Goal: Information Seeking & Learning: Learn about a topic

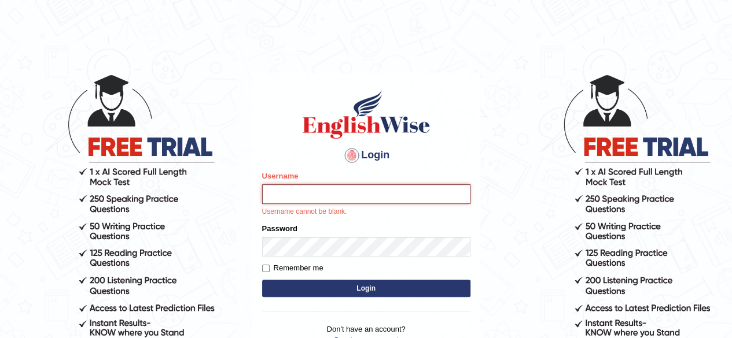
type input "[PERSON_NAME]"
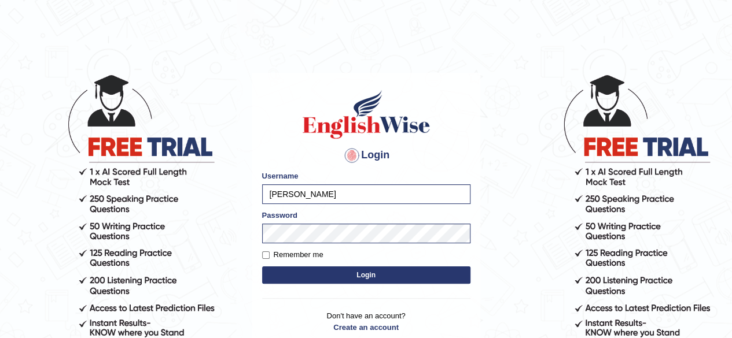
click at [354, 279] on button "Login" at bounding box center [366, 275] width 208 height 17
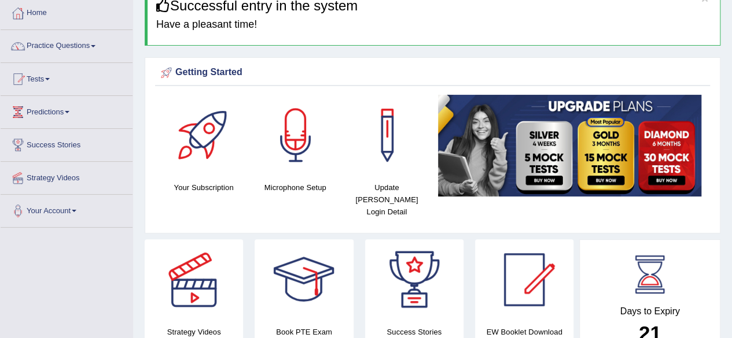
scroll to position [58, 0]
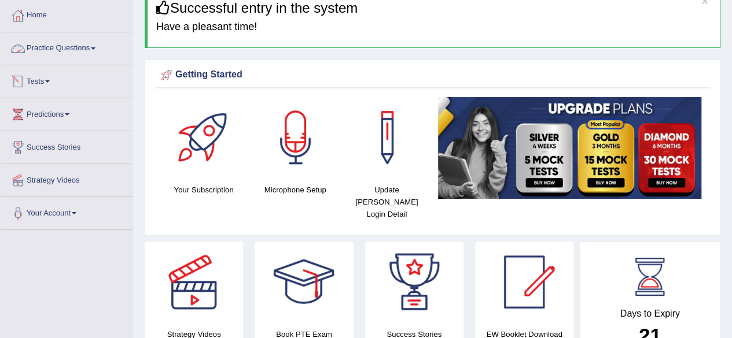
click at [56, 47] on link "Practice Questions" at bounding box center [67, 46] width 132 height 29
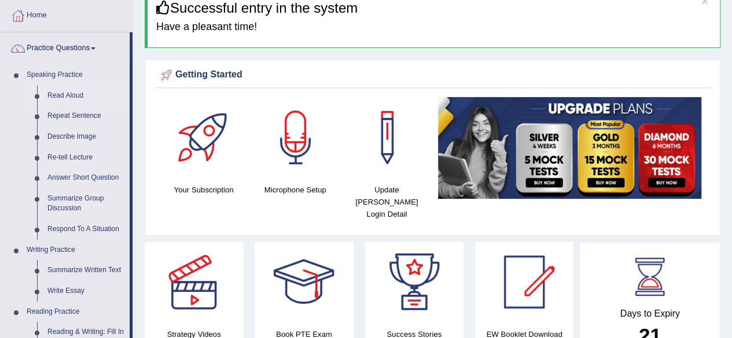
click at [49, 91] on link "Read Aloud" at bounding box center [85, 96] width 87 height 21
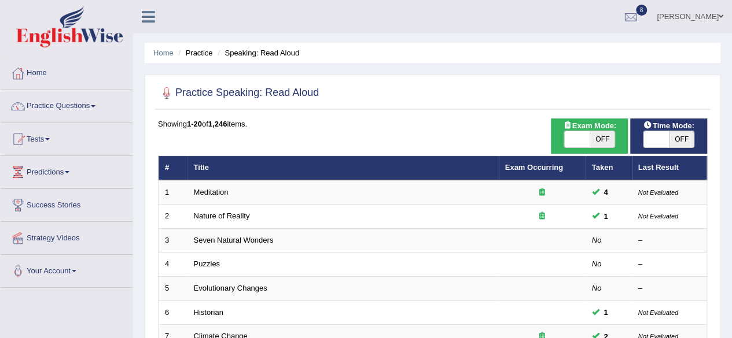
click at [607, 136] on span "OFF" at bounding box center [601, 139] width 25 height 16
checkbox input "true"
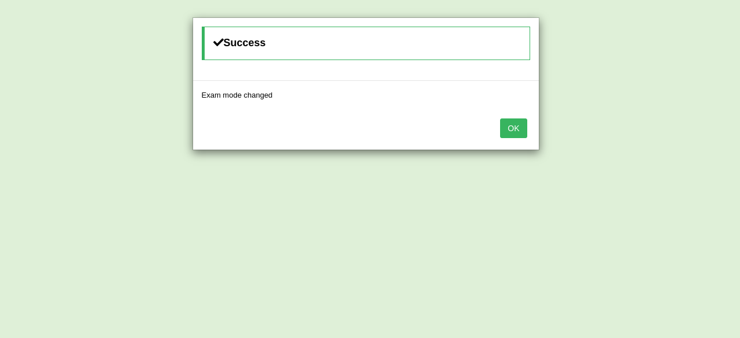
click at [524, 126] on button "OK" at bounding box center [513, 129] width 27 height 20
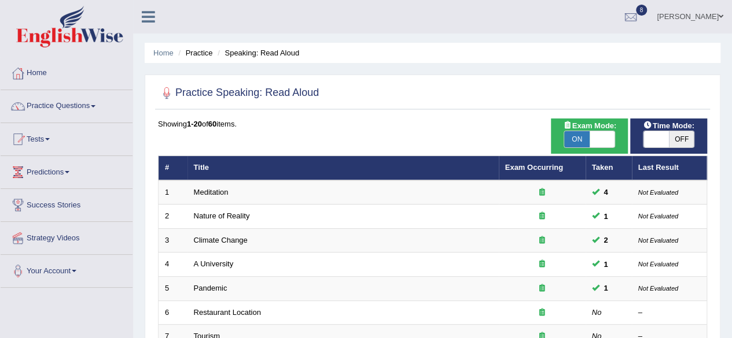
click at [680, 142] on span "OFF" at bounding box center [681, 139] width 25 height 16
checkbox input "true"
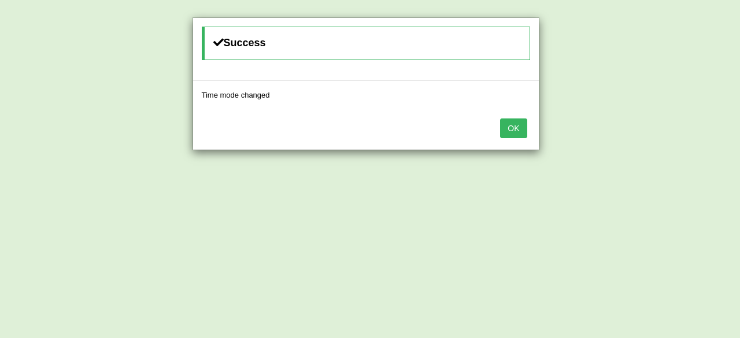
click at [518, 123] on button "OK" at bounding box center [513, 129] width 27 height 20
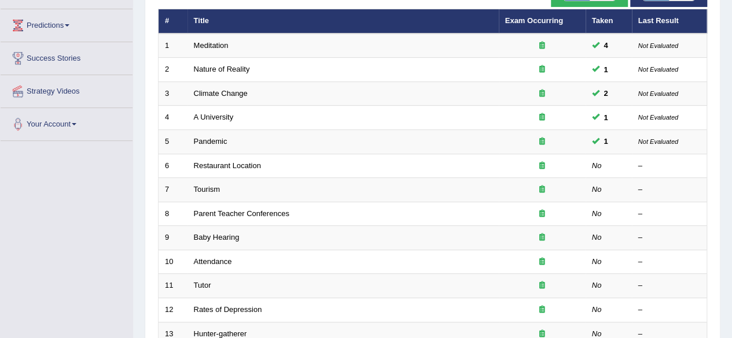
scroll to position [174, 0]
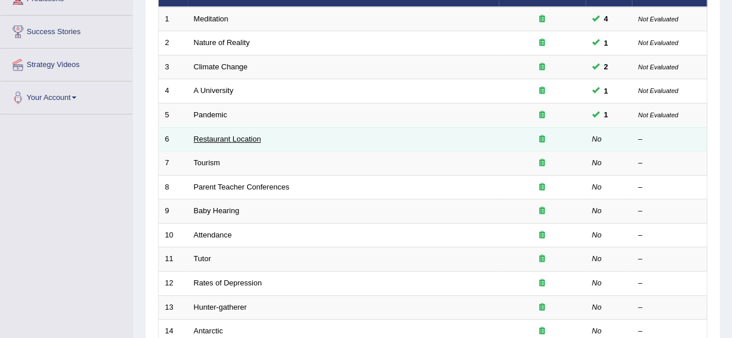
click at [214, 135] on link "Restaurant Location" at bounding box center [227, 139] width 67 height 9
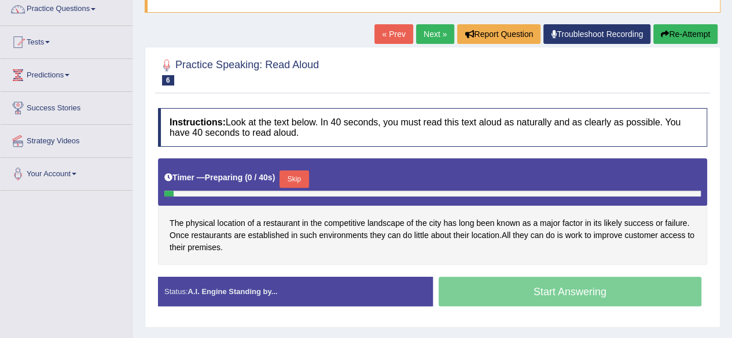
scroll to position [116, 0]
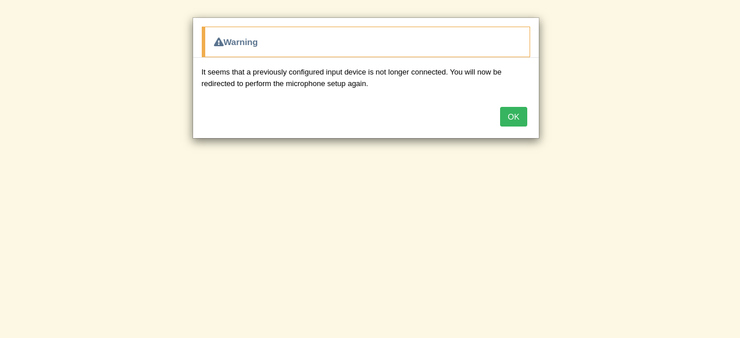
click at [511, 113] on button "OK" at bounding box center [513, 117] width 27 height 20
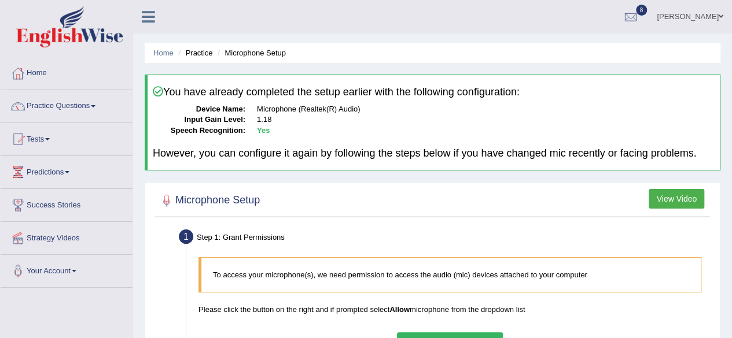
click at [478, 123] on dd "1.18" at bounding box center [486, 120] width 458 height 11
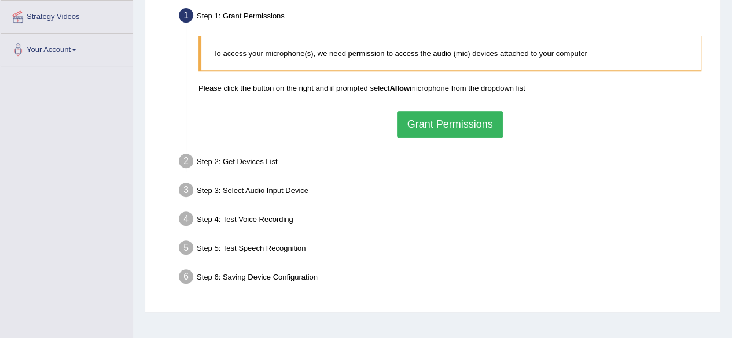
scroll to position [211, 0]
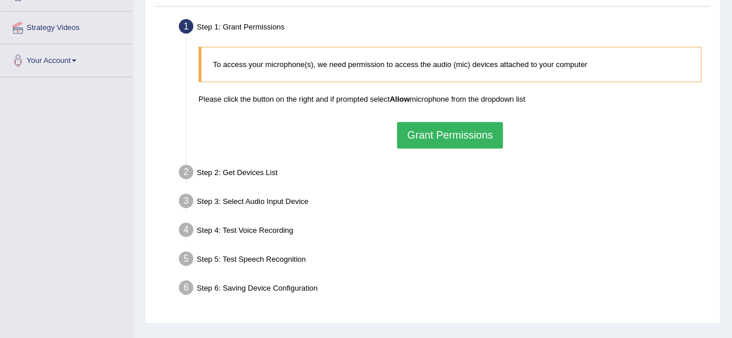
click at [432, 141] on button "Grant Permissions" at bounding box center [449, 135] width 105 height 27
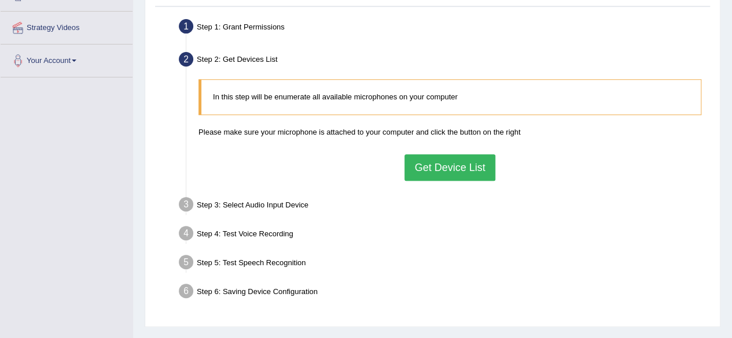
click at [436, 167] on button "Get Device List" at bounding box center [449, 167] width 90 height 27
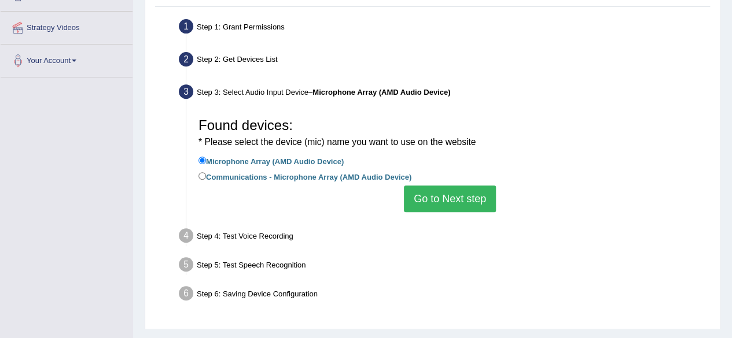
click at [430, 196] on button "Go to Next step" at bounding box center [450, 199] width 92 height 27
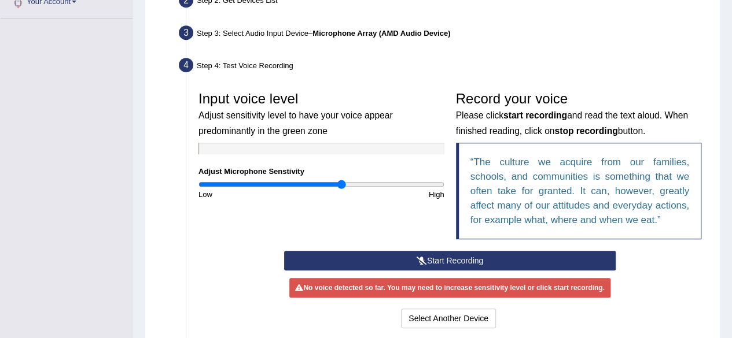
scroll to position [326, 0]
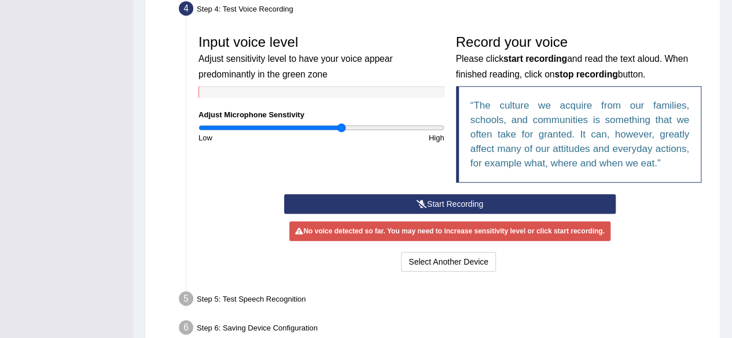
click at [457, 205] on button "Start Recording" at bounding box center [449, 204] width 331 height 20
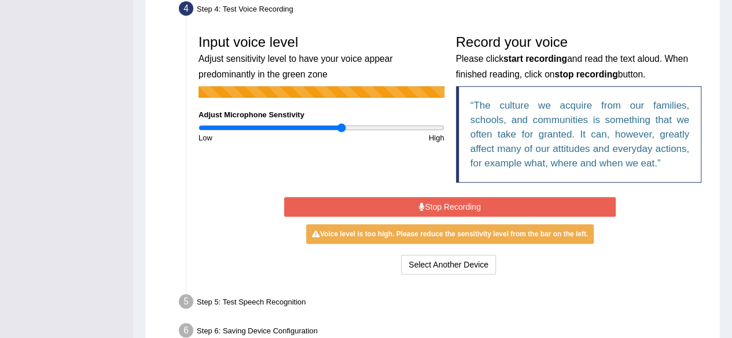
click at [508, 206] on button "Stop Recording" at bounding box center [449, 207] width 331 height 20
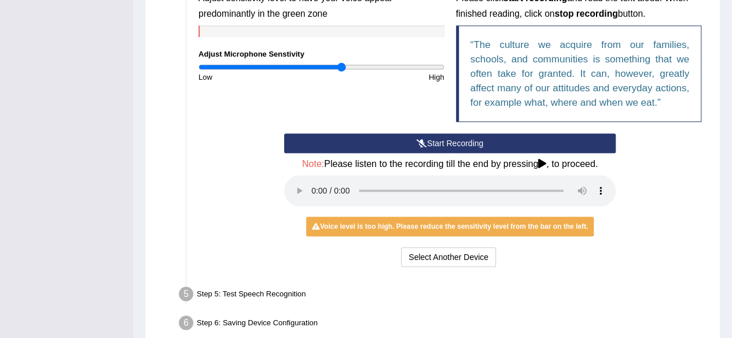
scroll to position [443, 0]
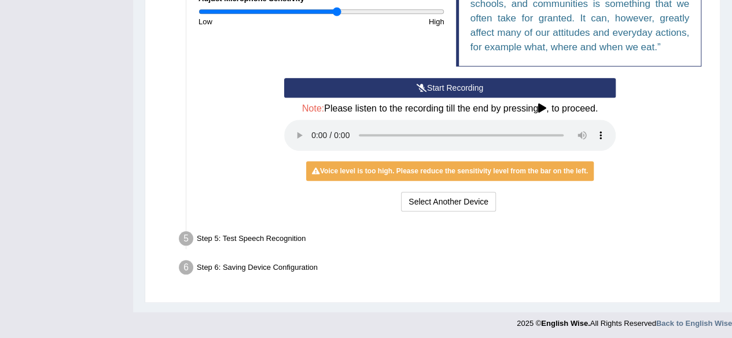
click at [336, 11] on input "range" at bounding box center [321, 11] width 246 height 9
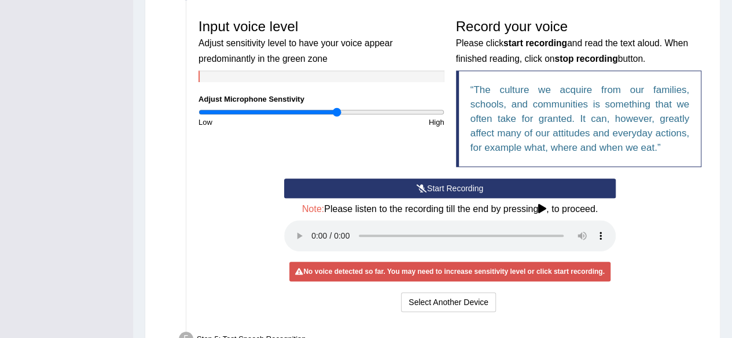
scroll to position [327, 0]
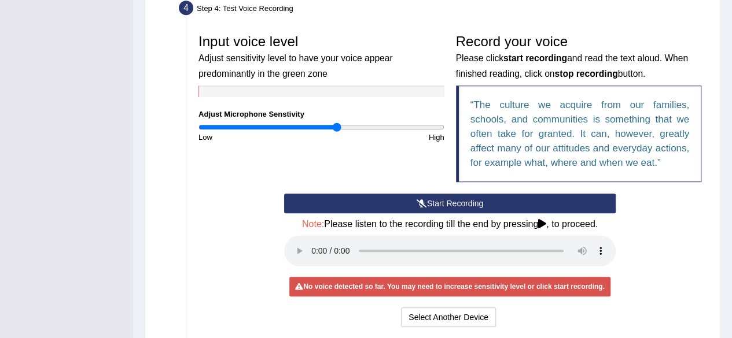
click at [389, 197] on button "Start Recording" at bounding box center [449, 204] width 331 height 20
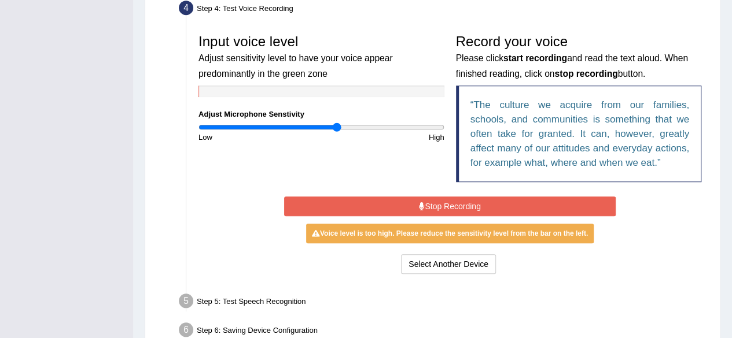
click at [504, 210] on button "Stop Recording" at bounding box center [449, 207] width 331 height 20
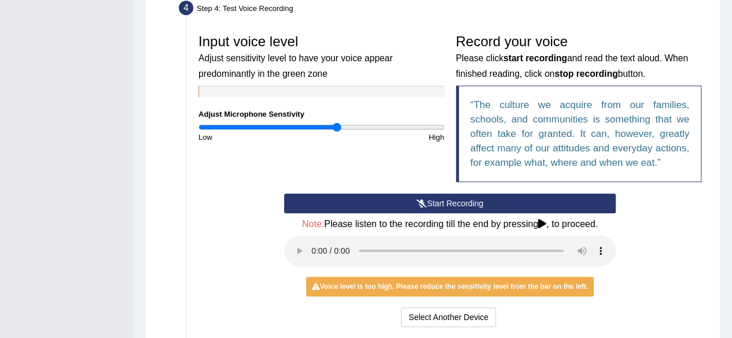
click at [504, 213] on div "Start Recording Stop Recording Note: Please listen to the recording till the en…" at bounding box center [449, 262] width 343 height 137
click at [512, 202] on button "Start Recording" at bounding box center [449, 204] width 331 height 20
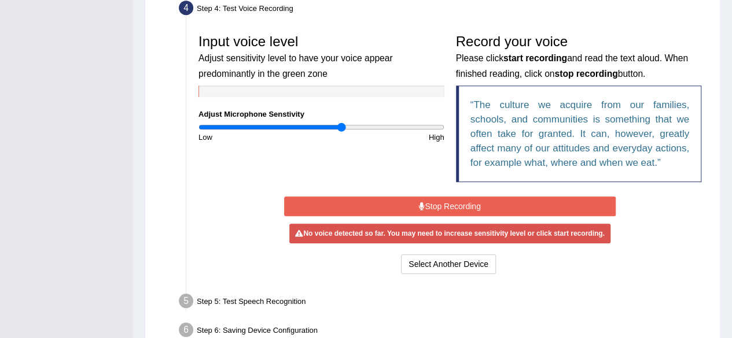
drag, startPoint x: 332, startPoint y: 123, endPoint x: 341, endPoint y: 132, distance: 12.7
click at [341, 132] on input "range" at bounding box center [321, 127] width 246 height 9
click at [348, 127] on input "range" at bounding box center [321, 127] width 246 height 9
click at [443, 206] on button "Stop Recording" at bounding box center [449, 207] width 331 height 20
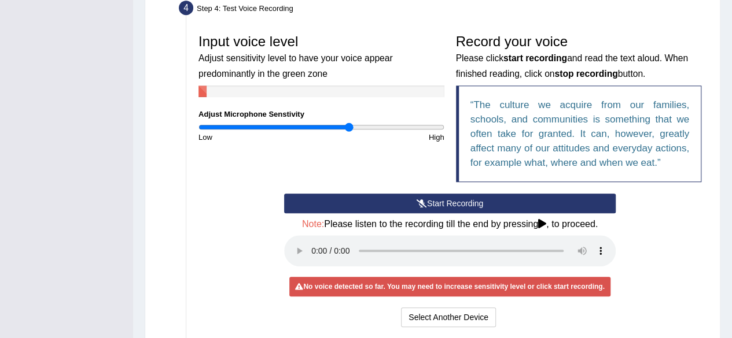
click at [552, 204] on button "Start Recording" at bounding box center [449, 204] width 331 height 20
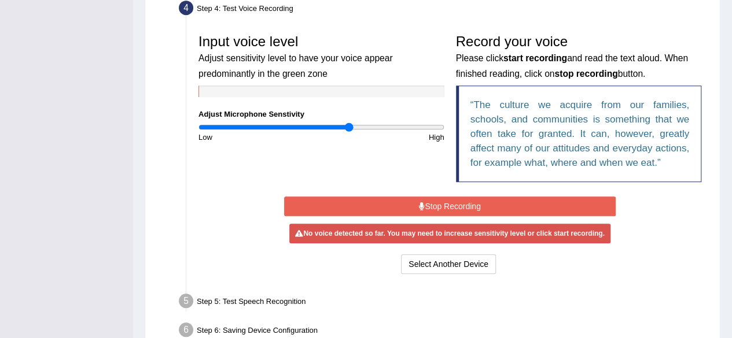
click at [552, 204] on button "Stop Recording" at bounding box center [449, 207] width 331 height 20
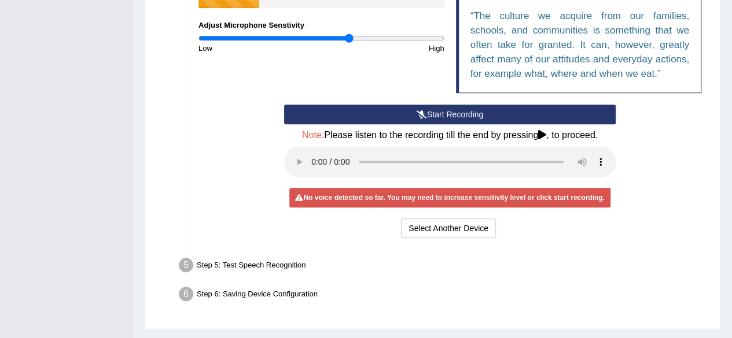
scroll to position [443, 0]
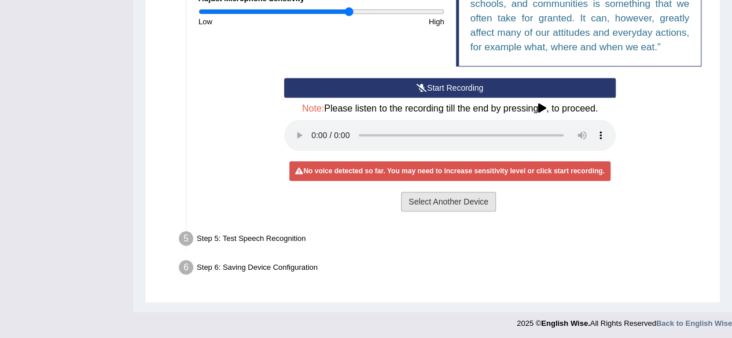
click at [422, 203] on button "Select Another Device" at bounding box center [448, 202] width 95 height 20
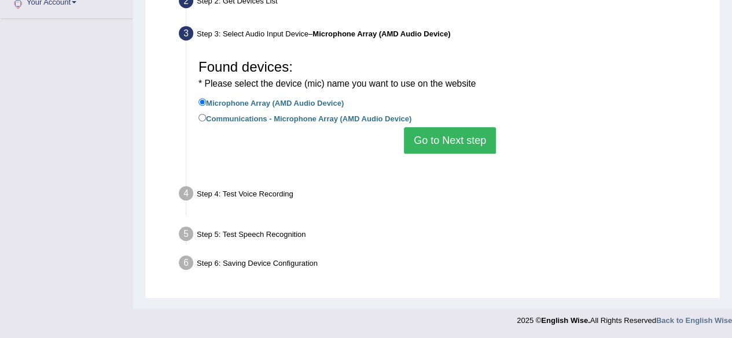
scroll to position [268, 0]
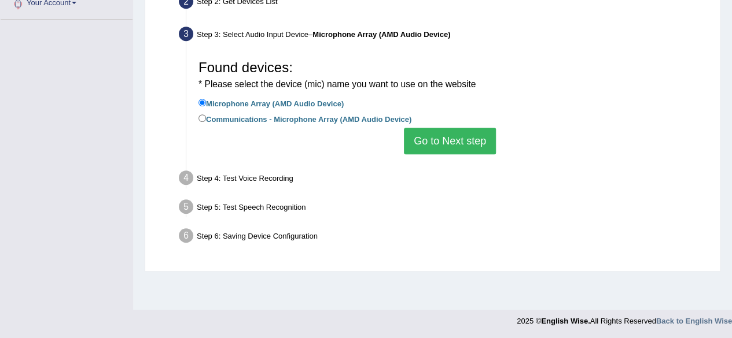
click at [448, 141] on button "Go to Next step" at bounding box center [450, 141] width 92 height 27
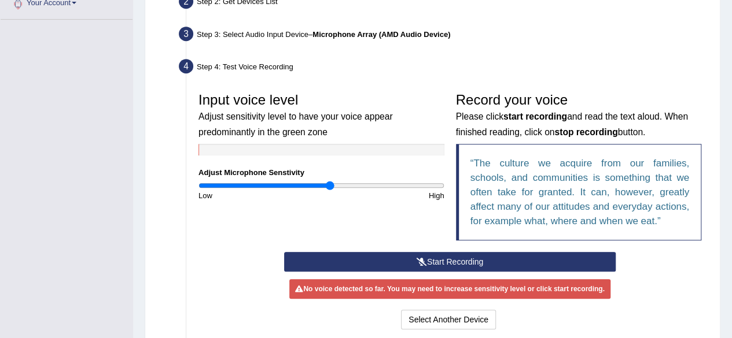
click at [329, 186] on input "range" at bounding box center [321, 185] width 246 height 9
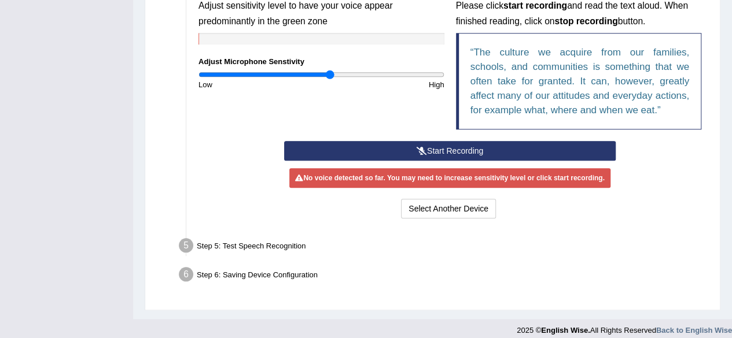
scroll to position [384, 0]
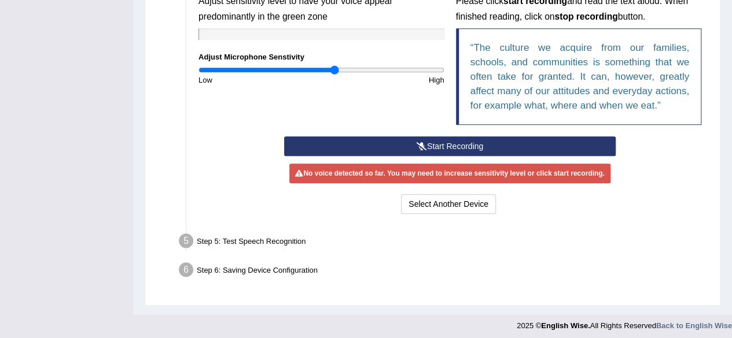
click at [334, 67] on input "range" at bounding box center [321, 69] width 246 height 9
click at [357, 145] on button "Start Recording" at bounding box center [449, 147] width 331 height 20
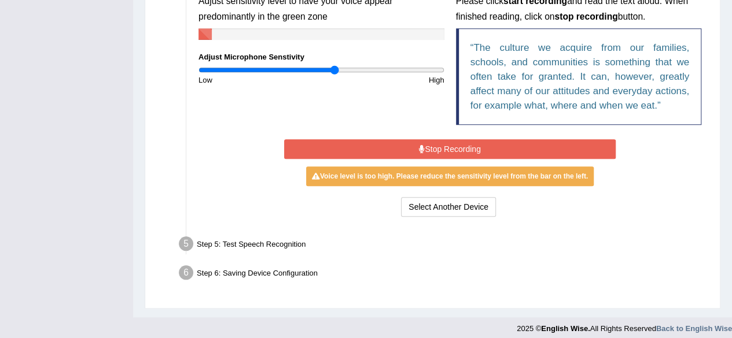
click at [576, 152] on button "Stop Recording" at bounding box center [449, 149] width 331 height 20
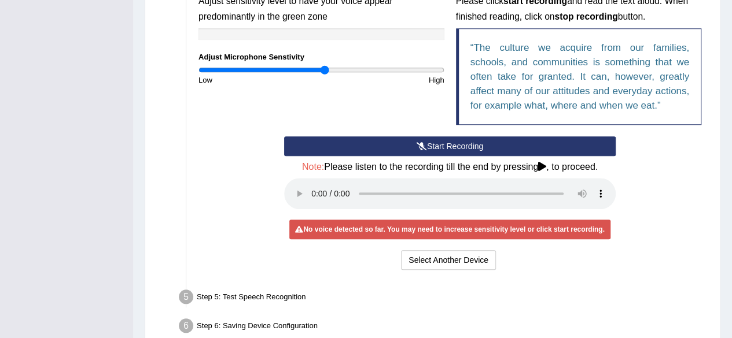
click at [323, 69] on input "range" at bounding box center [321, 69] width 246 height 9
type input "1"
click at [319, 69] on input "range" at bounding box center [321, 69] width 246 height 9
click at [354, 148] on button "Start Recording" at bounding box center [449, 147] width 331 height 20
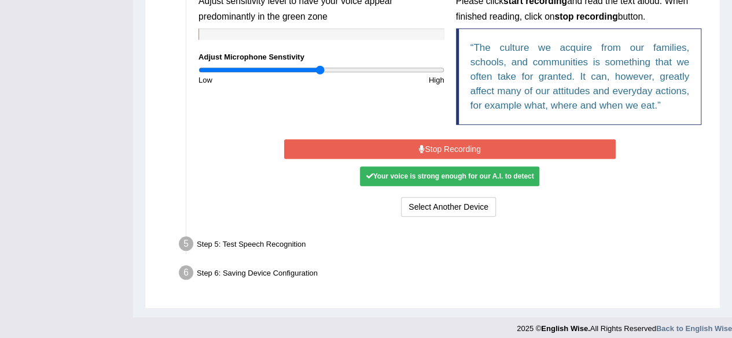
click at [482, 143] on button "Stop Recording" at bounding box center [449, 149] width 331 height 20
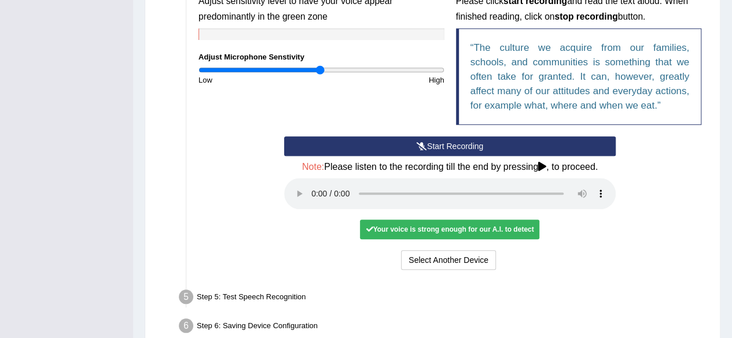
click at [453, 227] on div "Your voice is strong enough for our A.I. to detect" at bounding box center [449, 230] width 179 height 20
click at [489, 233] on div "Your voice is strong enough for our A.I. to detect" at bounding box center [449, 230] width 179 height 20
click at [491, 233] on div "Your voice is strong enough for our A.I. to detect" at bounding box center [449, 230] width 179 height 20
click at [493, 231] on div "Your voice is strong enough for our A.I. to detect" at bounding box center [449, 230] width 179 height 20
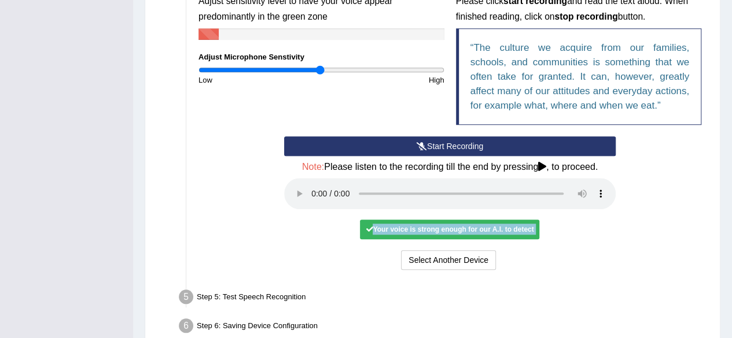
click at [495, 231] on div "Your voice is strong enough for our A.I. to detect" at bounding box center [449, 230] width 179 height 20
click at [494, 231] on div "Your voice is strong enough for our A.I. to detect" at bounding box center [449, 230] width 179 height 20
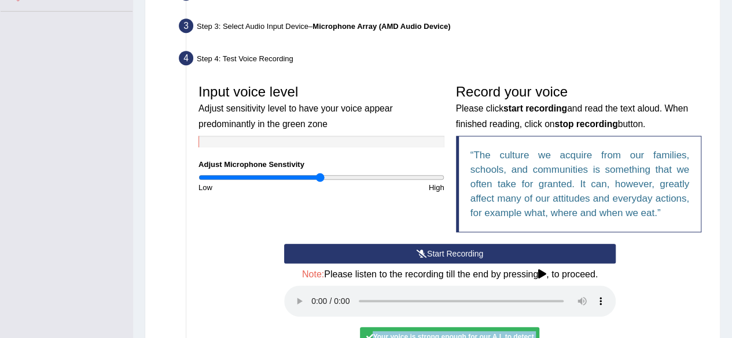
scroll to position [385, 0]
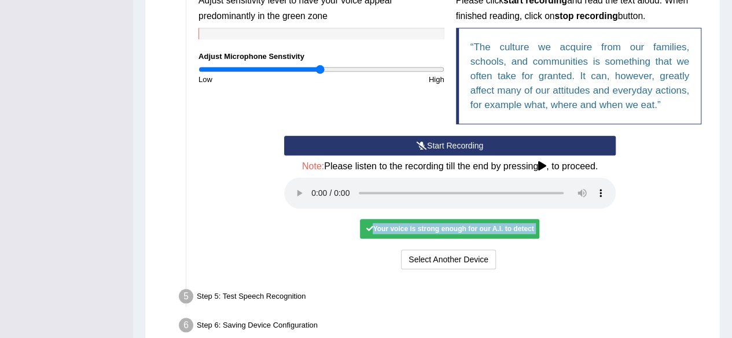
click at [481, 232] on div "Your voice is strong enough for our A.I. to detect" at bounding box center [449, 229] width 179 height 20
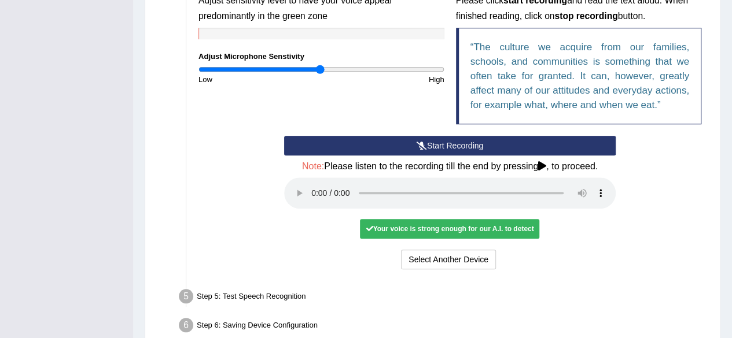
click at [543, 169] on h4 "Note: Please listen to the recording till the end by pressing , to proceed." at bounding box center [449, 166] width 331 height 10
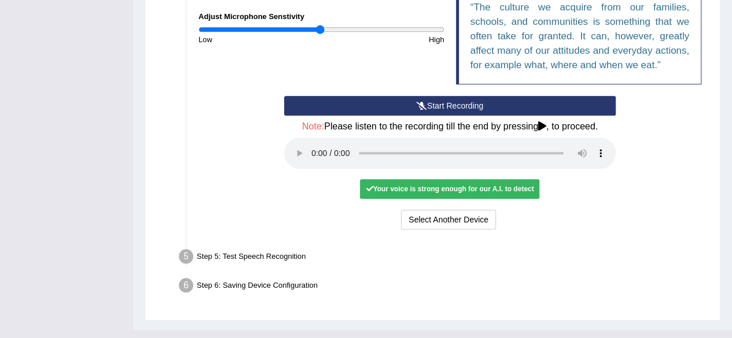
scroll to position [443, 0]
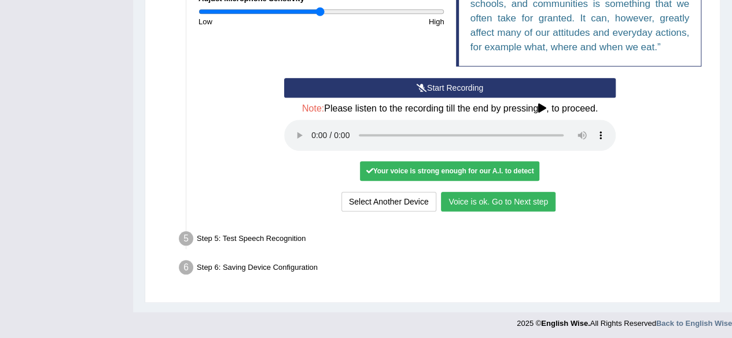
click at [516, 205] on button "Voice is ok. Go to Next step" at bounding box center [498, 202] width 115 height 20
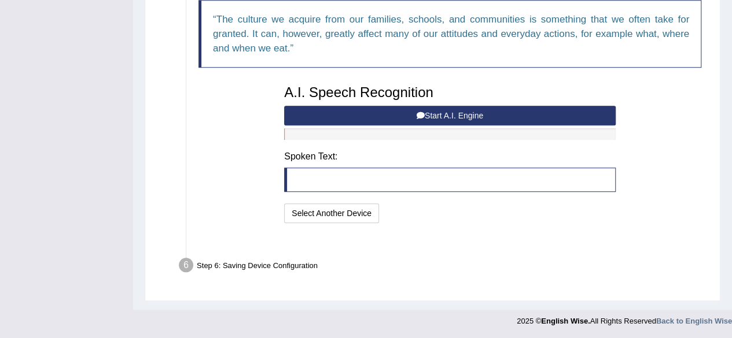
scroll to position [397, 0]
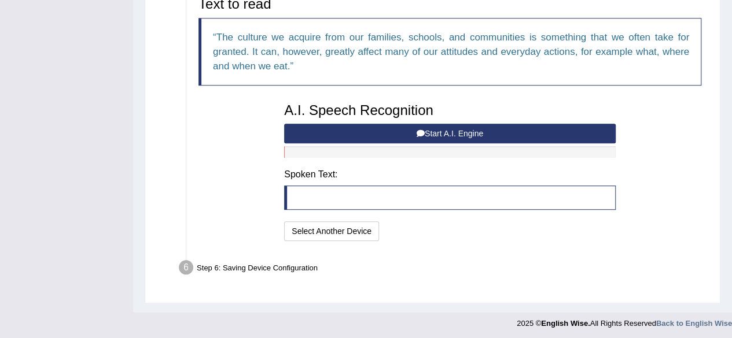
click at [474, 135] on button "Start A.I. Engine" at bounding box center [449, 134] width 331 height 20
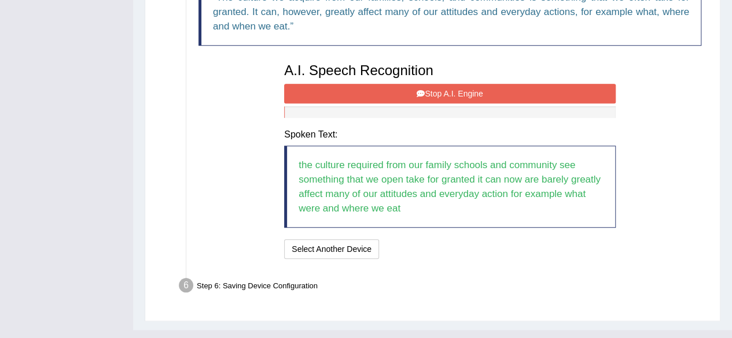
scroll to position [455, 0]
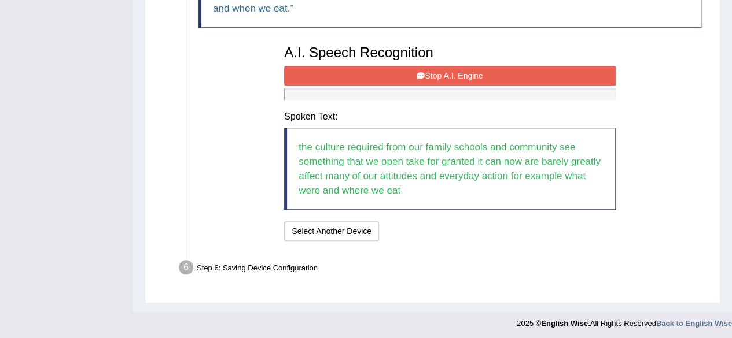
click at [449, 68] on button "Stop A.I. Engine" at bounding box center [449, 76] width 331 height 20
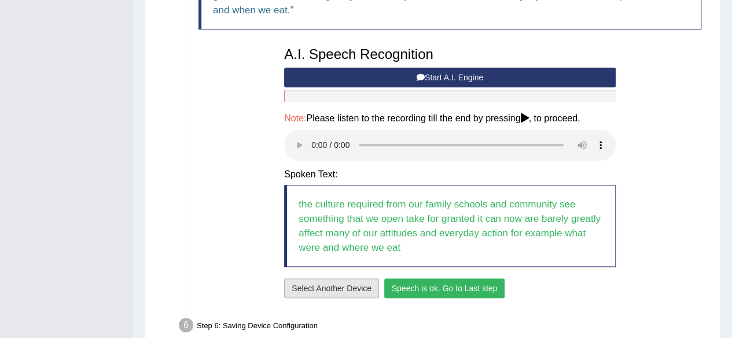
scroll to position [511, 0]
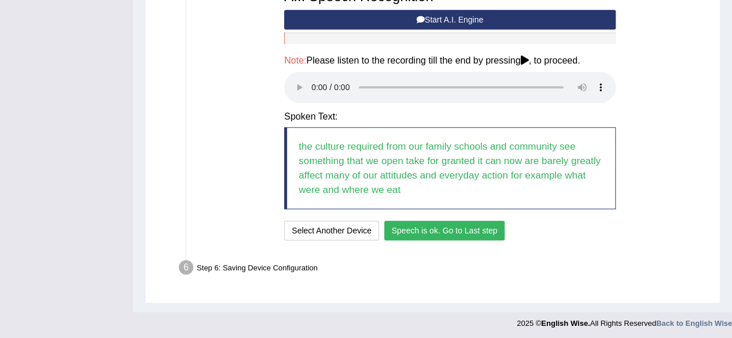
click at [467, 228] on button "Speech is ok. Go to Last step" at bounding box center [444, 231] width 121 height 20
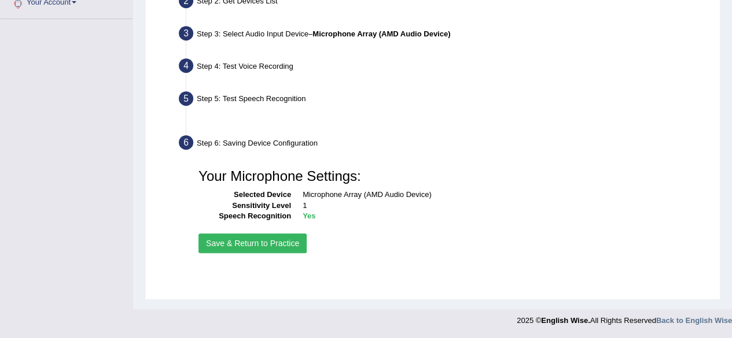
scroll to position [268, 0]
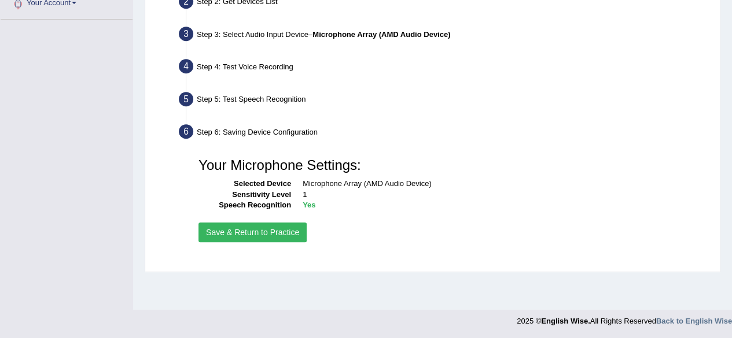
click at [251, 234] on button "Save & Return to Practice" at bounding box center [252, 233] width 108 height 20
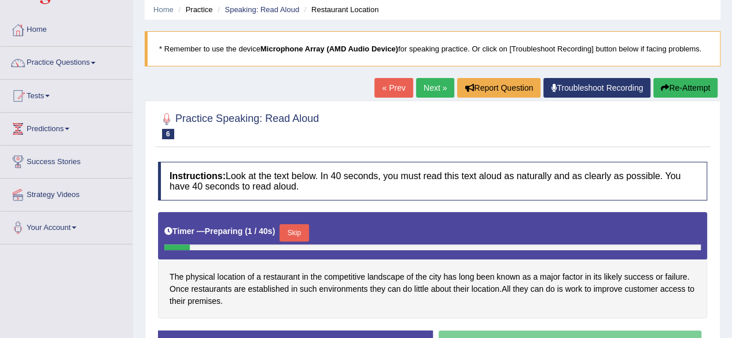
scroll to position [174, 0]
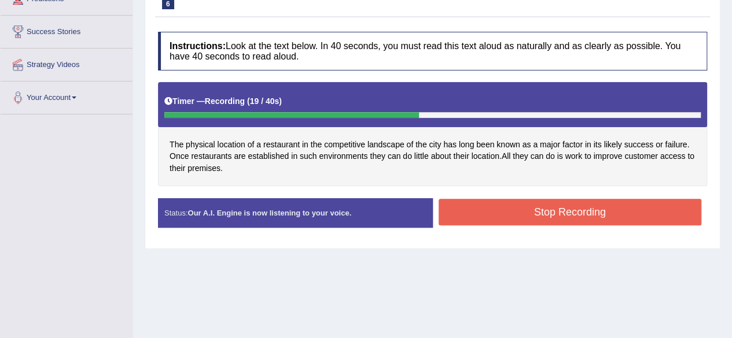
click at [556, 212] on button "Stop Recording" at bounding box center [569, 212] width 263 height 27
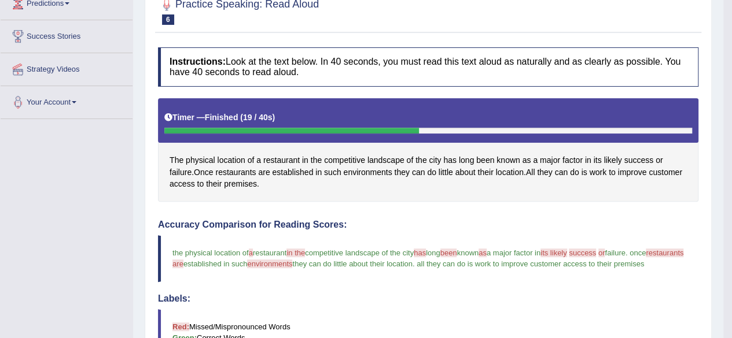
scroll to position [116, 0]
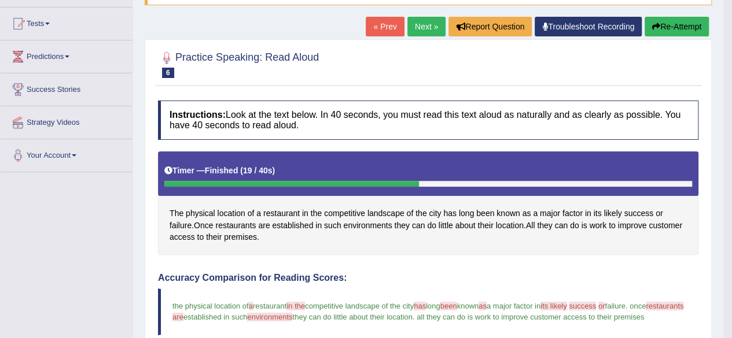
click at [413, 25] on link "Next »" at bounding box center [426, 27] width 38 height 20
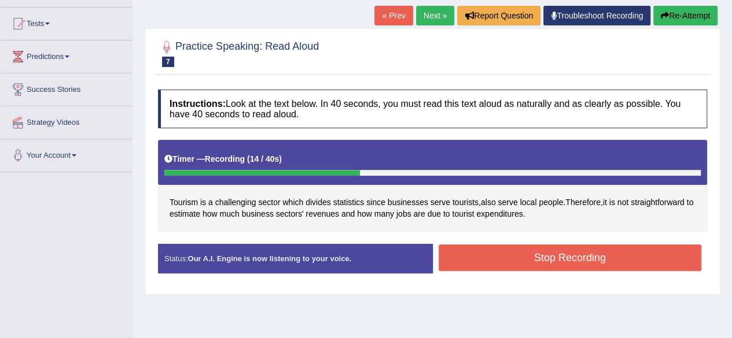
click at [502, 255] on button "Stop Recording" at bounding box center [569, 258] width 263 height 27
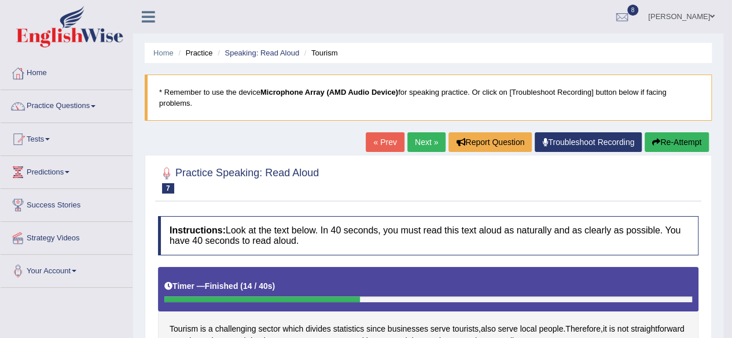
click at [383, 143] on link "« Prev" at bounding box center [385, 142] width 38 height 20
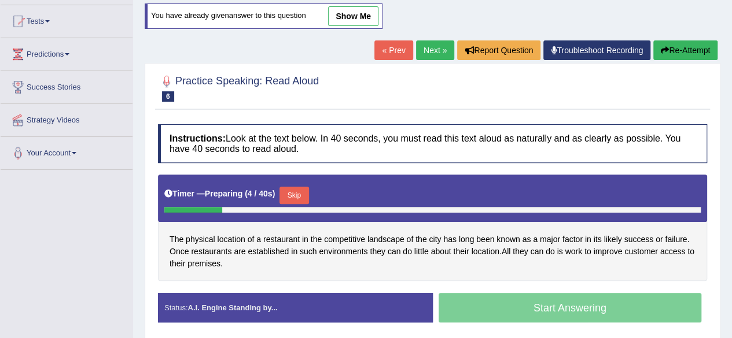
scroll to position [153, 0]
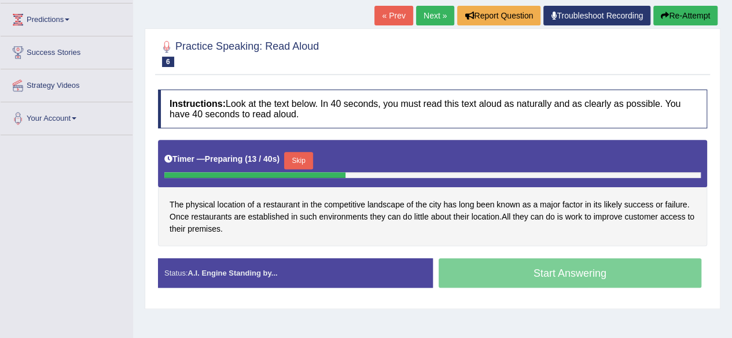
click at [427, 16] on link "Next »" at bounding box center [435, 16] width 38 height 20
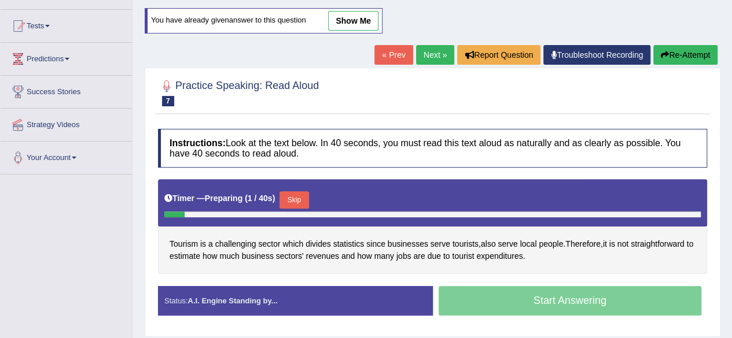
scroll to position [116, 0]
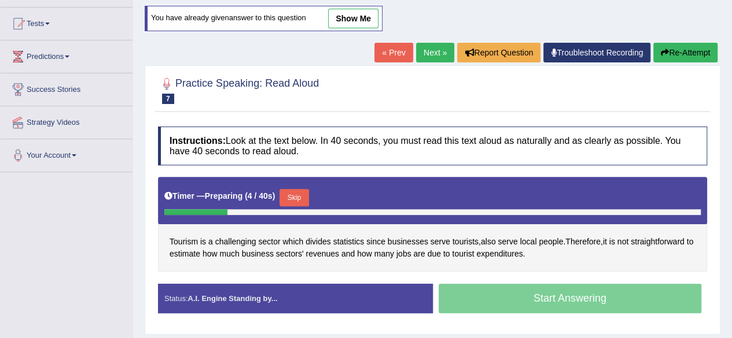
click at [429, 53] on link "Next »" at bounding box center [435, 53] width 38 height 20
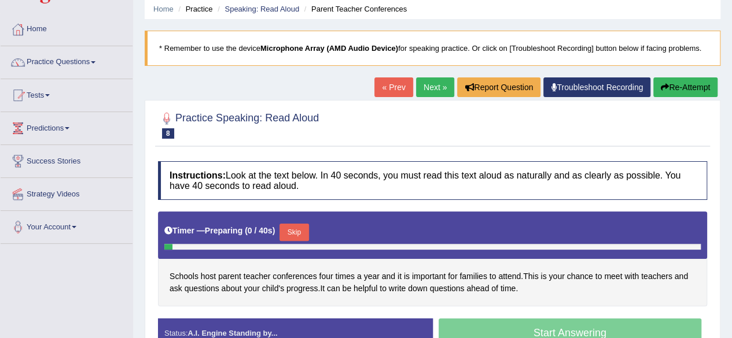
scroll to position [116, 0]
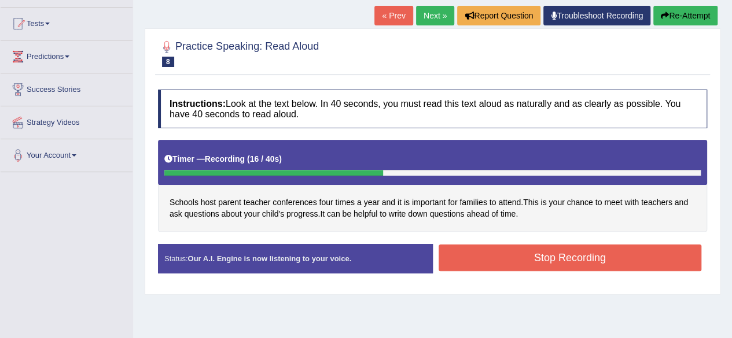
click at [497, 253] on button "Stop Recording" at bounding box center [569, 258] width 263 height 27
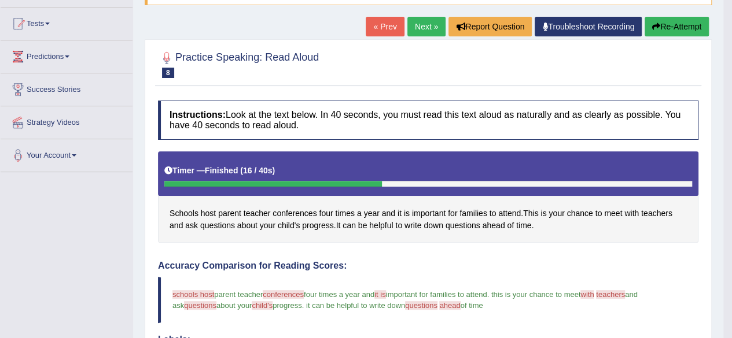
click at [426, 31] on link "Next »" at bounding box center [426, 27] width 38 height 20
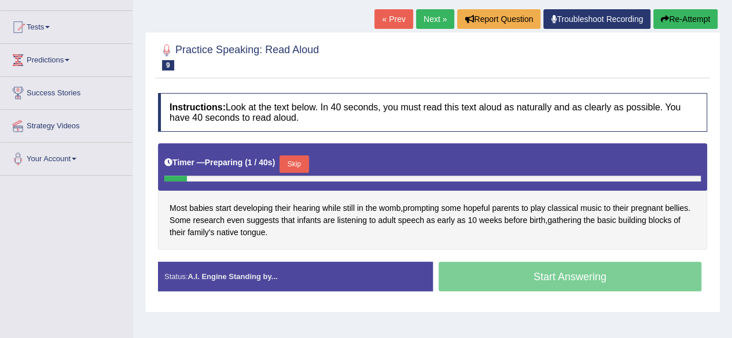
scroll to position [116, 0]
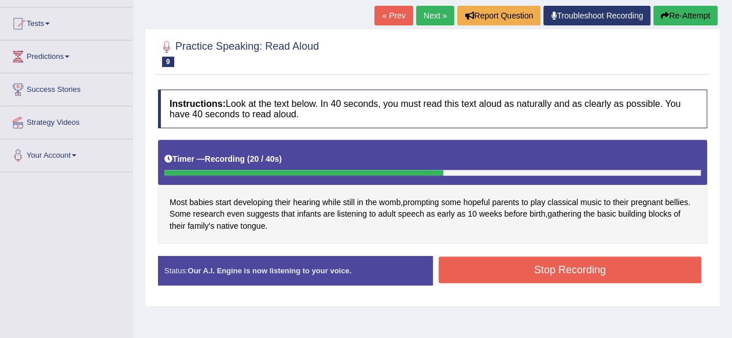
click at [561, 277] on button "Stop Recording" at bounding box center [569, 270] width 263 height 27
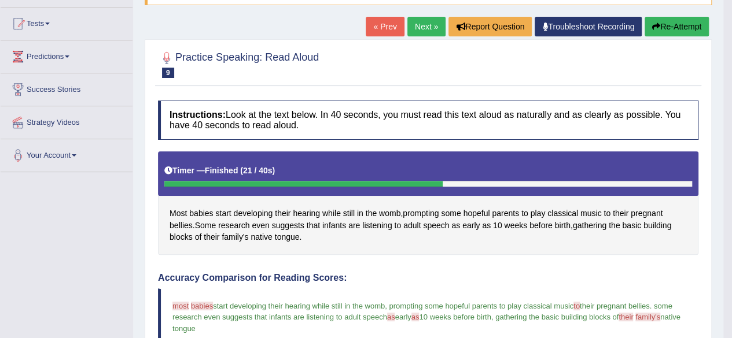
click at [427, 25] on link "Next »" at bounding box center [426, 27] width 38 height 20
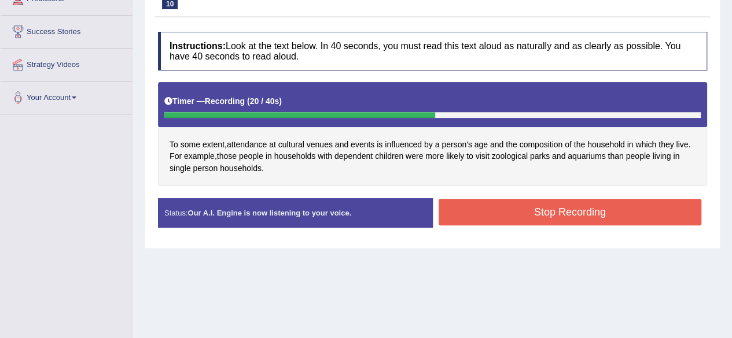
click at [491, 212] on button "Stop Recording" at bounding box center [569, 212] width 263 height 27
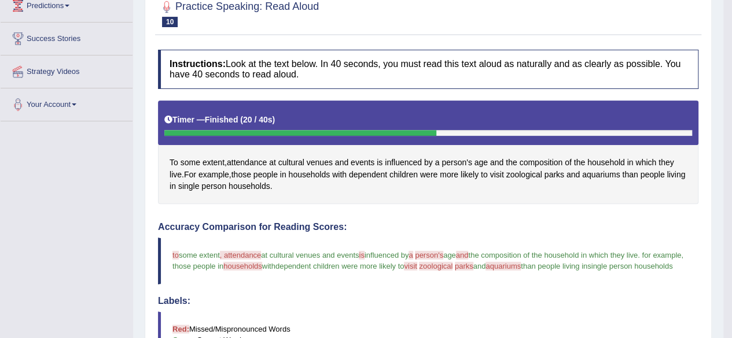
scroll to position [88, 0]
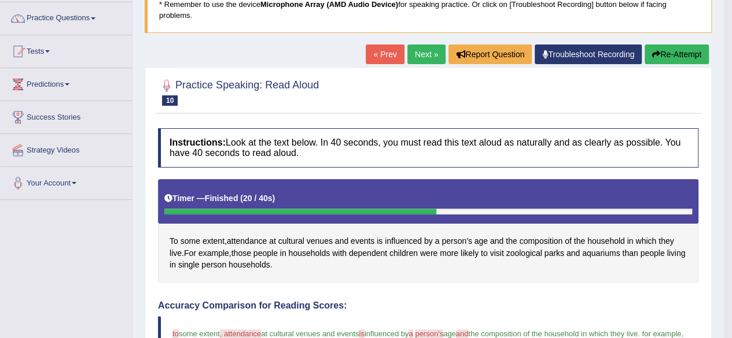
click at [417, 49] on link "Next »" at bounding box center [426, 55] width 38 height 20
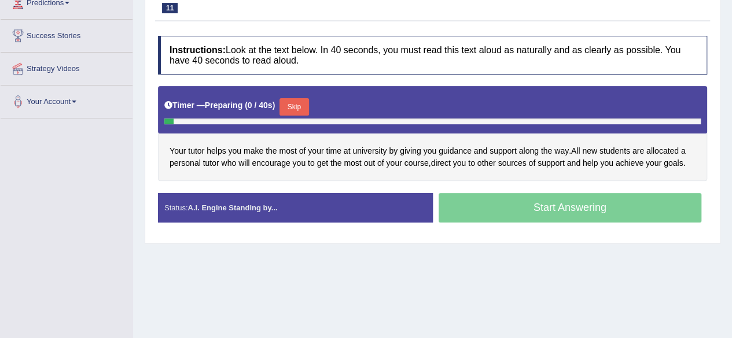
scroll to position [174, 0]
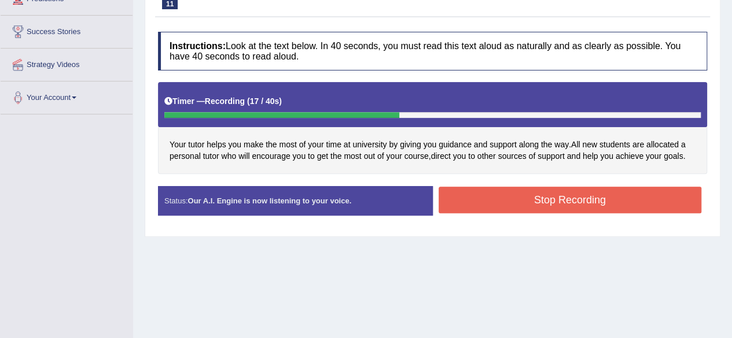
click at [625, 200] on button "Stop Recording" at bounding box center [569, 200] width 263 height 27
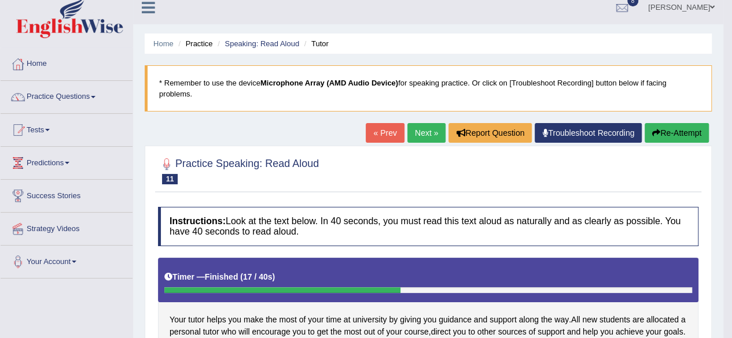
scroll to position [0, 0]
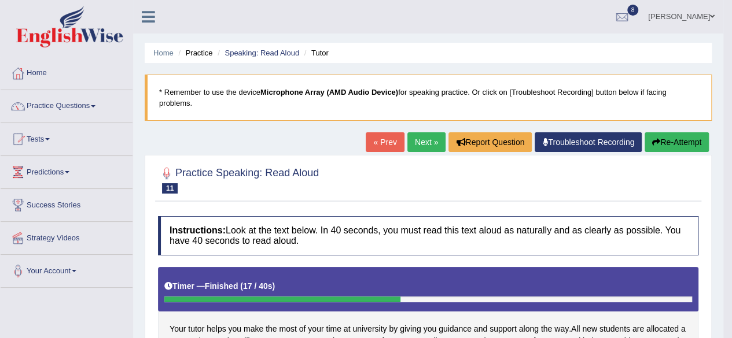
click at [430, 139] on link "Next »" at bounding box center [426, 142] width 38 height 20
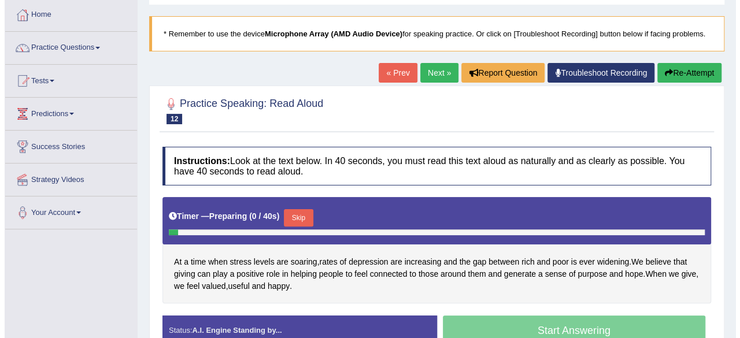
scroll to position [116, 0]
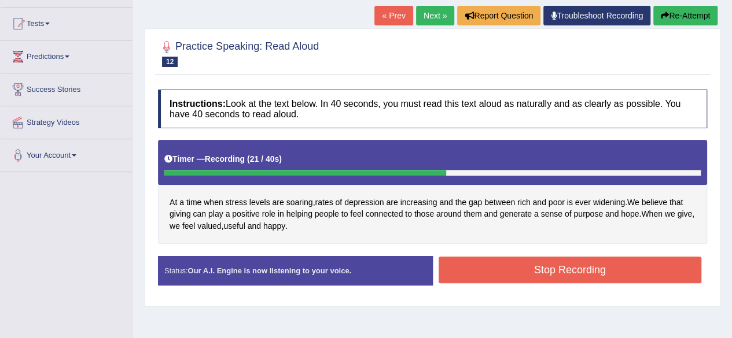
click at [506, 274] on button "Stop Recording" at bounding box center [569, 270] width 263 height 27
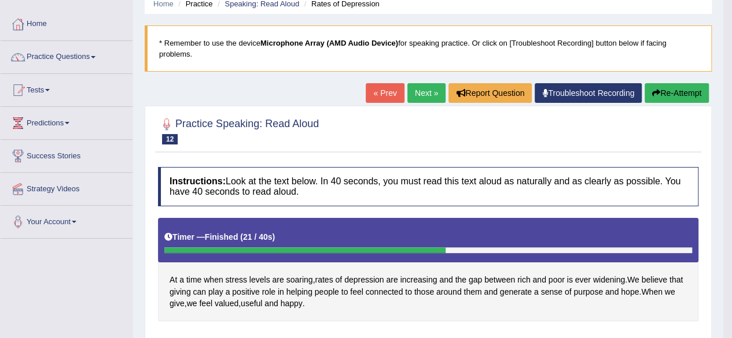
scroll to position [0, 0]
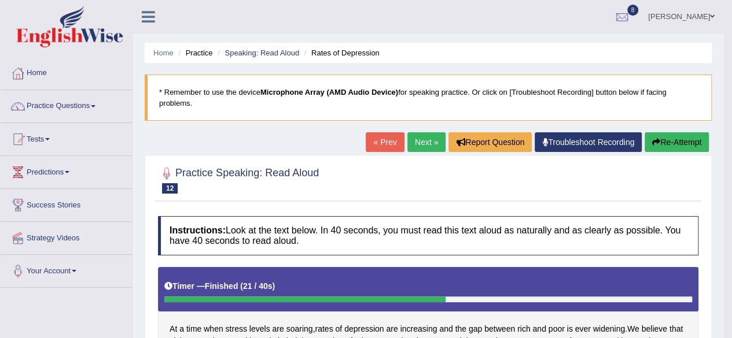
click at [421, 144] on link "Next »" at bounding box center [426, 142] width 38 height 20
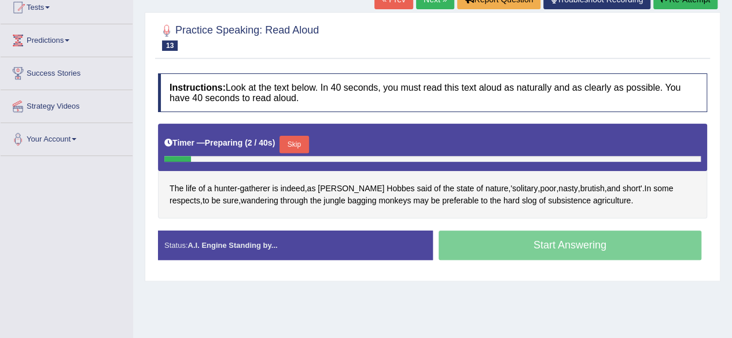
scroll to position [174, 0]
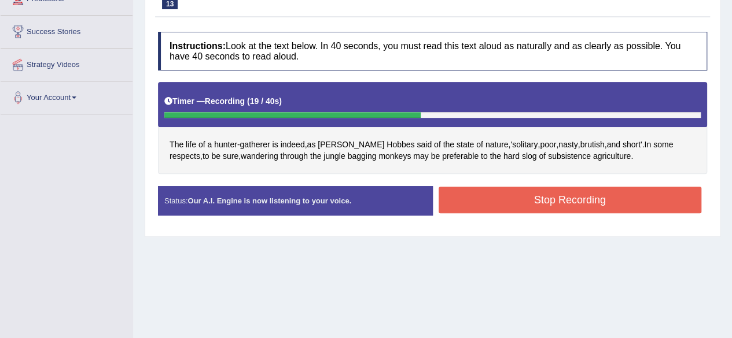
click at [582, 196] on button "Stop Recording" at bounding box center [569, 200] width 263 height 27
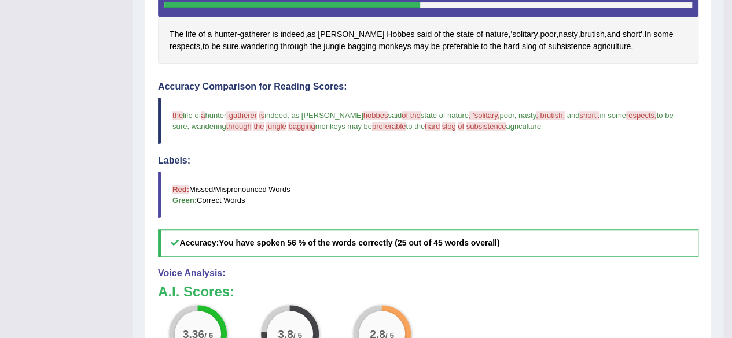
scroll to position [123, 0]
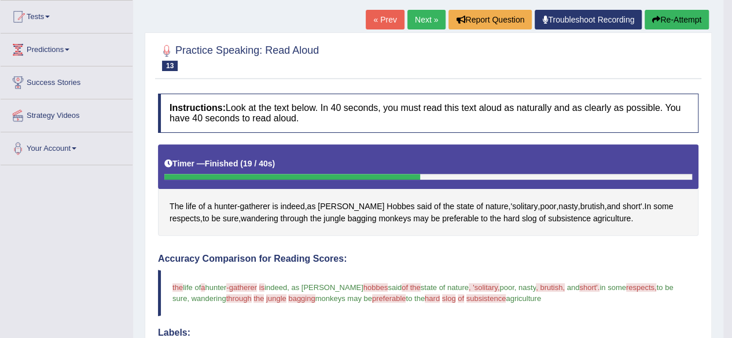
click at [415, 16] on link "Next »" at bounding box center [426, 20] width 38 height 20
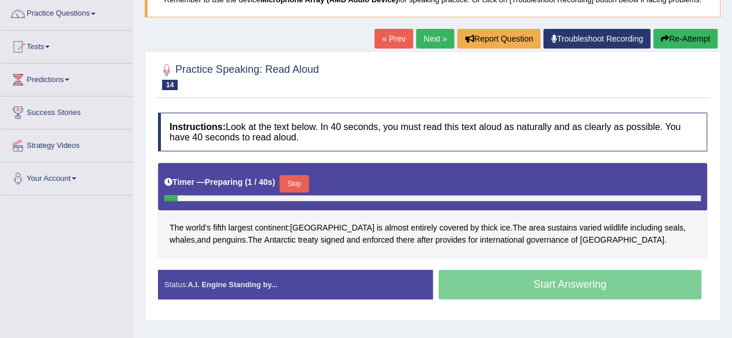
scroll to position [116, 0]
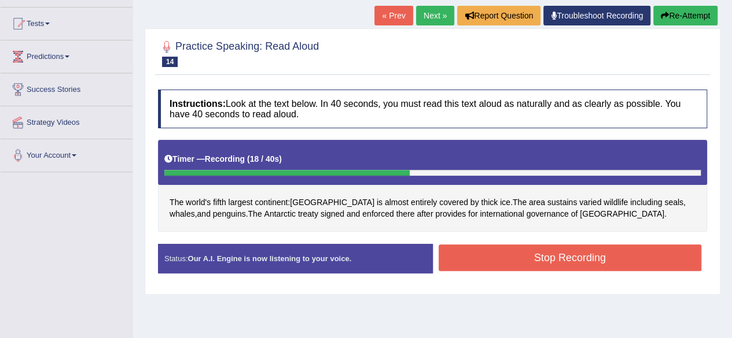
click at [558, 260] on button "Stop Recording" at bounding box center [569, 258] width 263 height 27
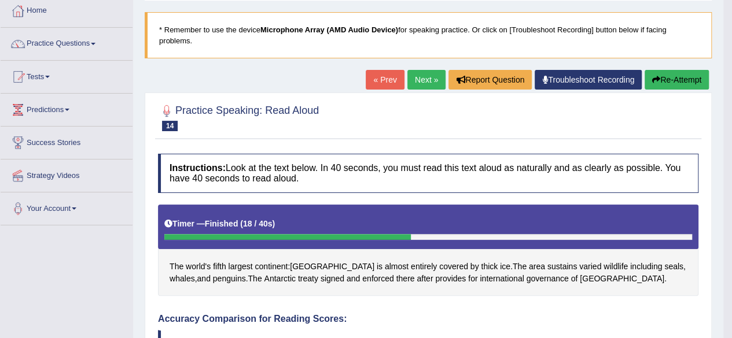
scroll to position [0, 0]
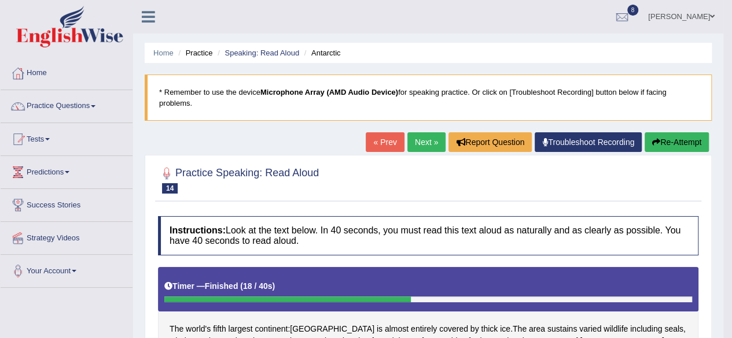
click at [427, 141] on link "Next »" at bounding box center [426, 142] width 38 height 20
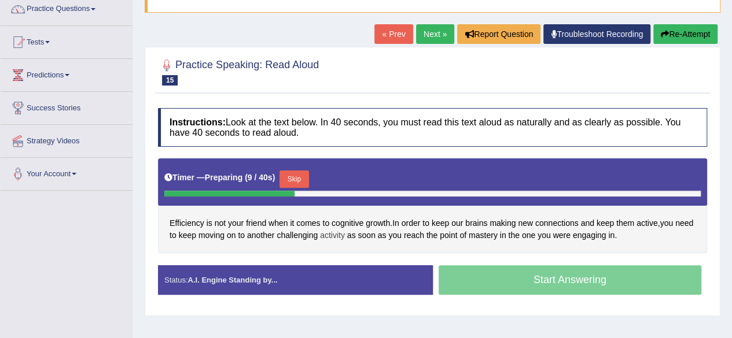
scroll to position [116, 0]
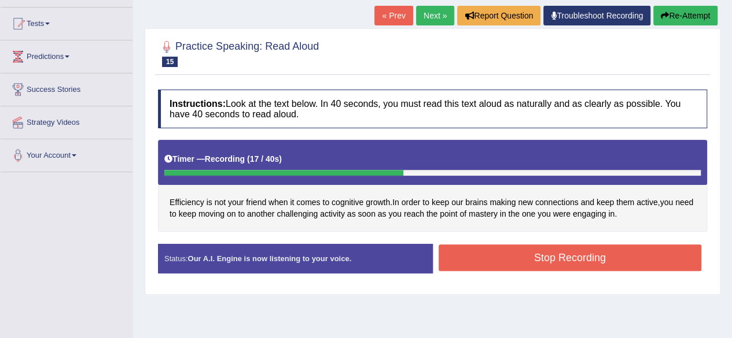
click at [616, 261] on button "Stop Recording" at bounding box center [569, 258] width 263 height 27
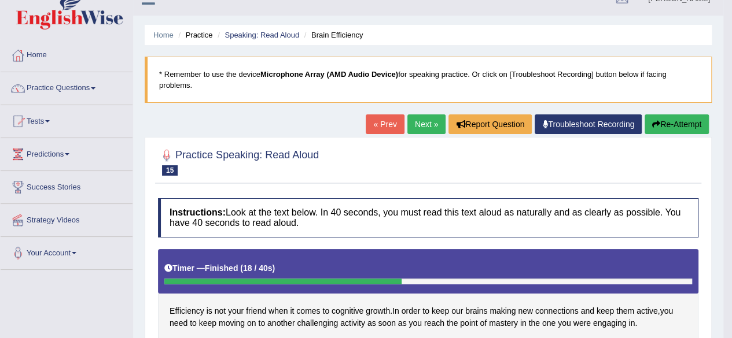
scroll to position [7, 0]
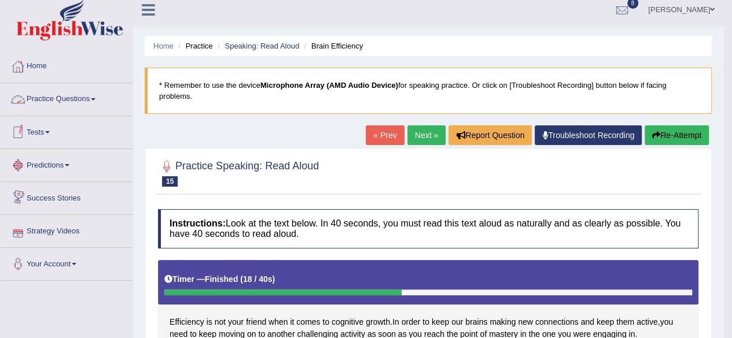
click at [57, 100] on link "Practice Questions" at bounding box center [67, 97] width 132 height 29
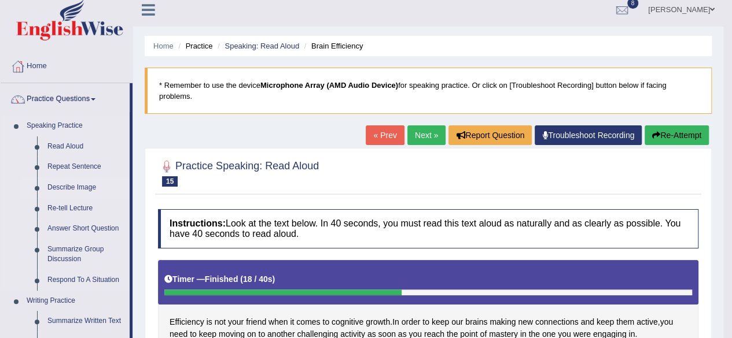
click at [69, 183] on link "Describe Image" at bounding box center [85, 188] width 87 height 21
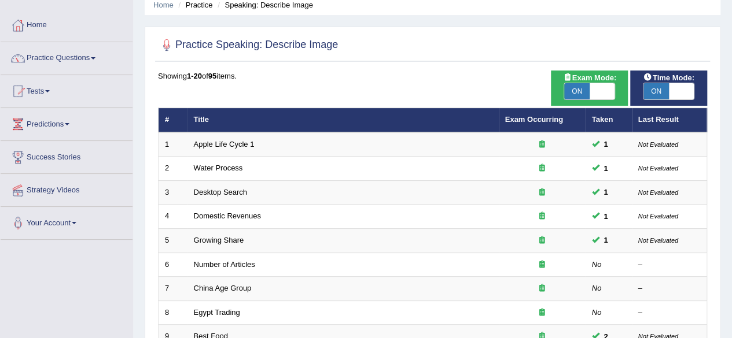
scroll to position [116, 0]
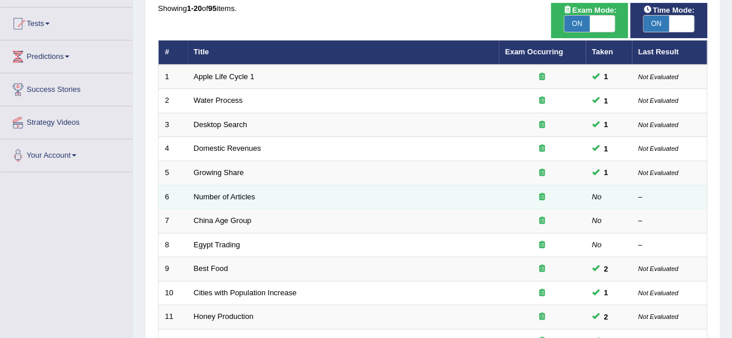
click at [333, 193] on td "Number of Articles" at bounding box center [342, 197] width 311 height 24
click at [246, 196] on link "Number of Articles" at bounding box center [224, 197] width 61 height 9
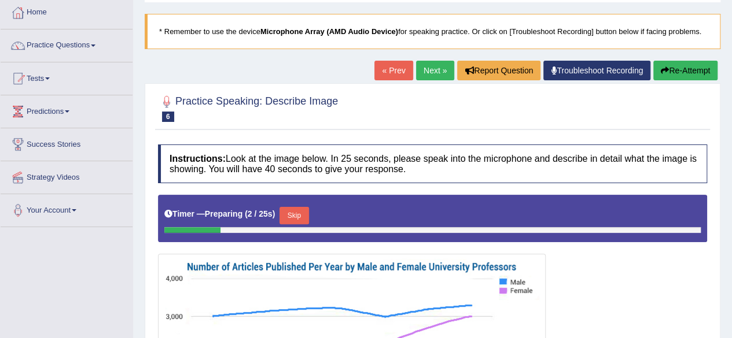
scroll to position [58, 0]
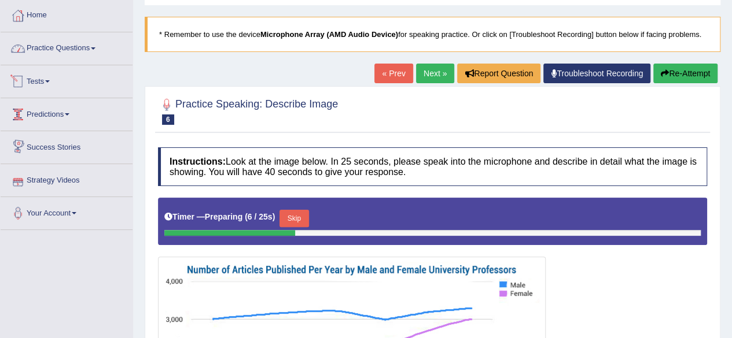
click at [50, 50] on link "Practice Questions" at bounding box center [67, 46] width 132 height 29
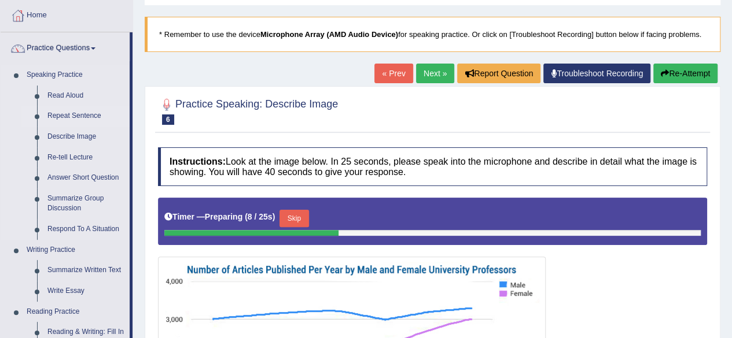
click at [58, 113] on link "Repeat Sentence" at bounding box center [85, 116] width 87 height 21
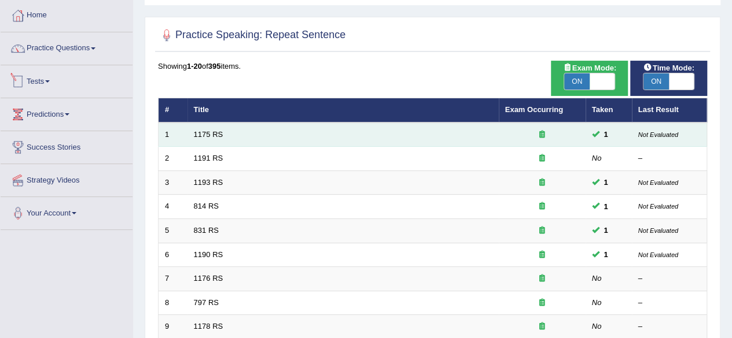
scroll to position [116, 0]
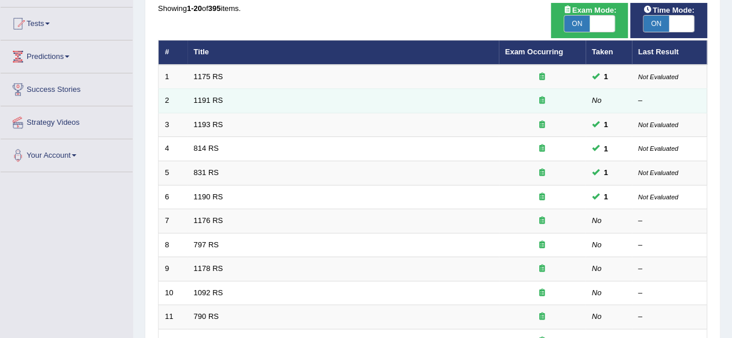
click at [282, 98] on td "1191 RS" at bounding box center [342, 101] width 311 height 24
click at [216, 102] on link "1191 RS" at bounding box center [209, 100] width 30 height 9
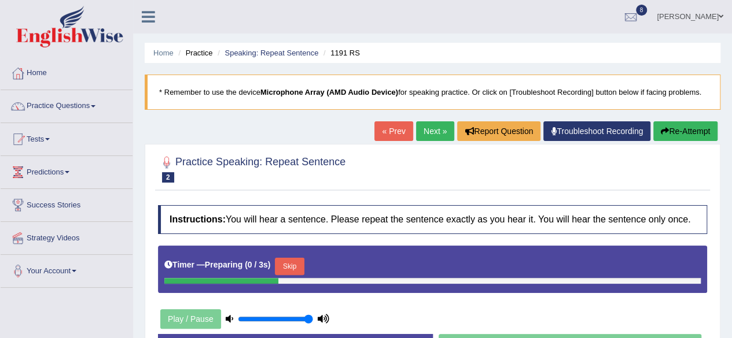
scroll to position [116, 0]
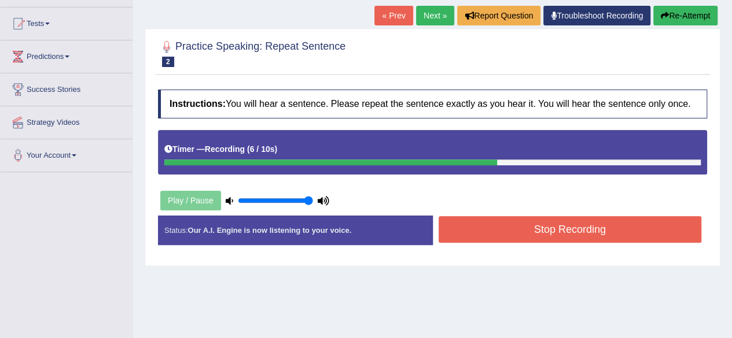
click at [518, 235] on button "Stop Recording" at bounding box center [569, 229] width 263 height 27
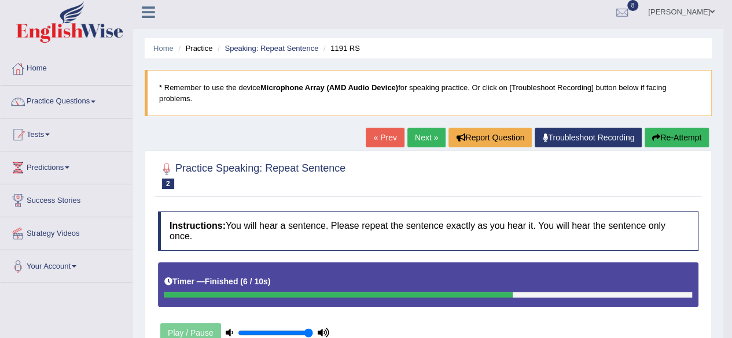
scroll to position [0, 0]
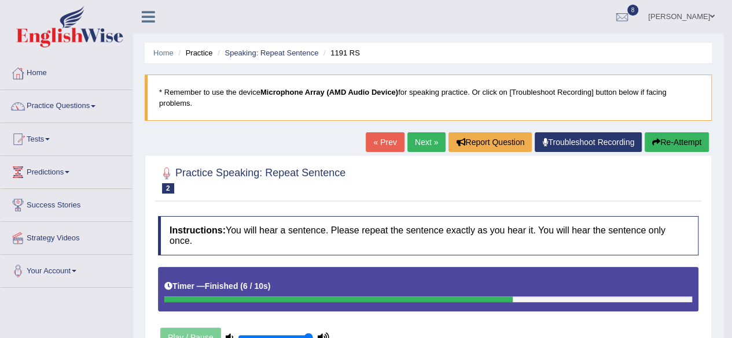
click at [421, 139] on link "Next »" at bounding box center [426, 142] width 38 height 20
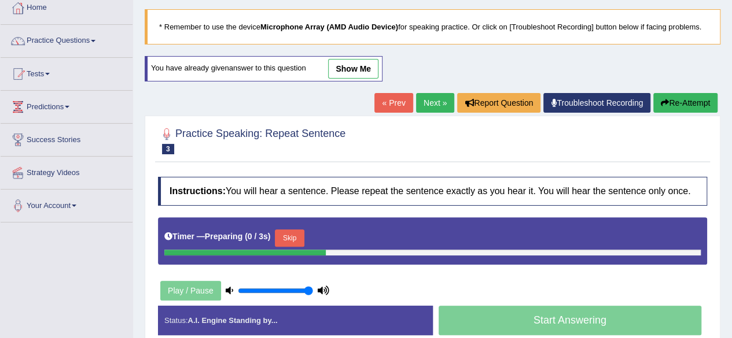
scroll to position [116, 0]
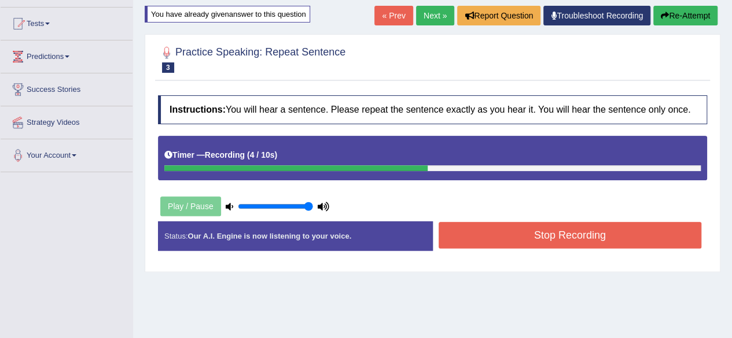
click at [611, 237] on button "Stop Recording" at bounding box center [569, 235] width 263 height 27
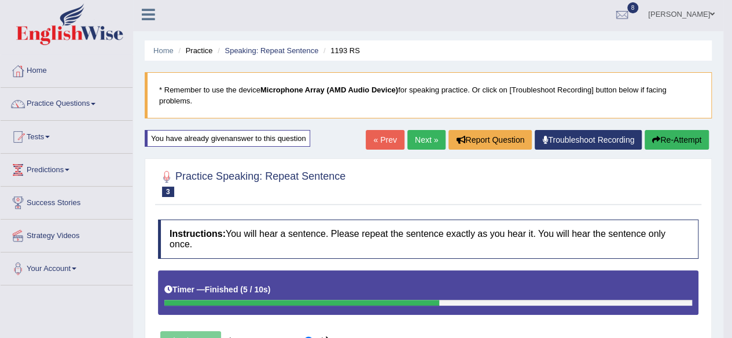
scroll to position [0, 0]
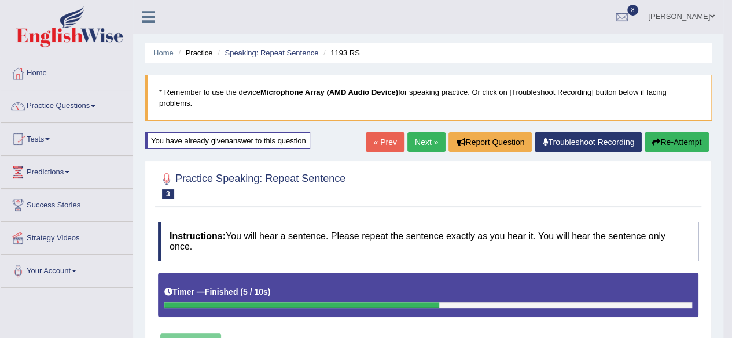
click at [424, 137] on link "Next »" at bounding box center [426, 142] width 38 height 20
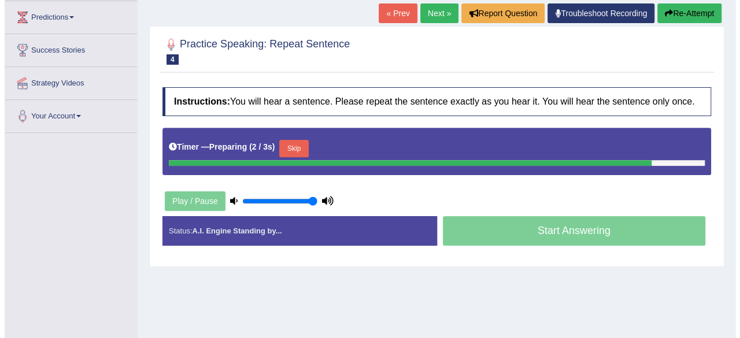
scroll to position [174, 0]
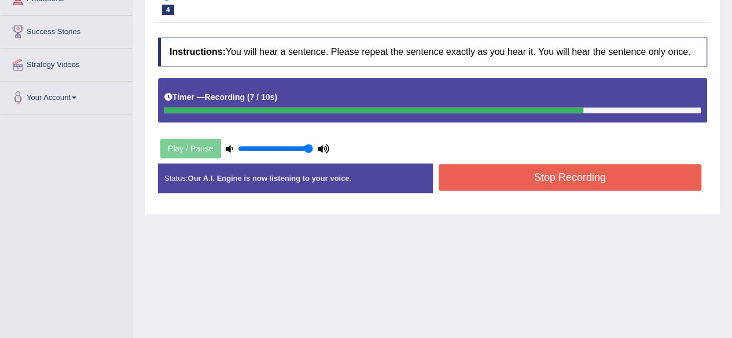
click at [526, 178] on button "Stop Recording" at bounding box center [569, 177] width 263 height 27
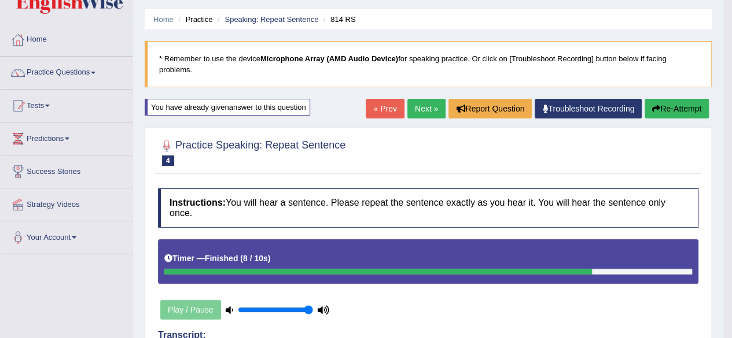
scroll to position [0, 0]
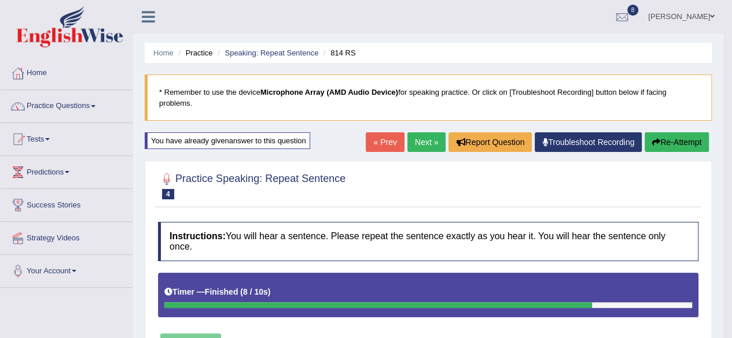
click at [419, 138] on link "Next »" at bounding box center [426, 142] width 38 height 20
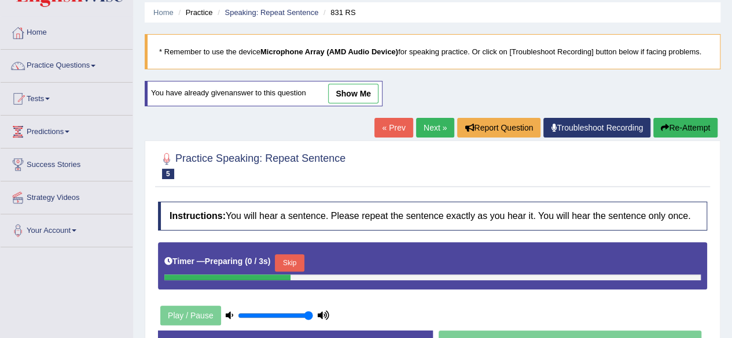
scroll to position [116, 0]
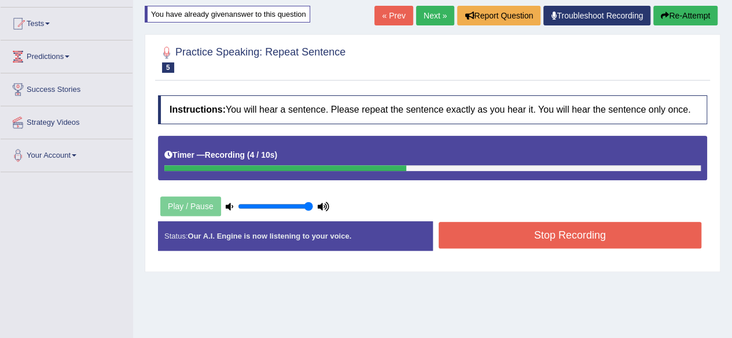
click at [512, 241] on button "Stop Recording" at bounding box center [569, 235] width 263 height 27
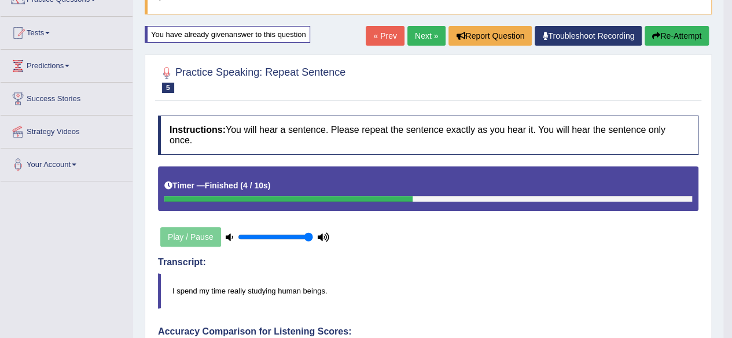
scroll to position [0, 0]
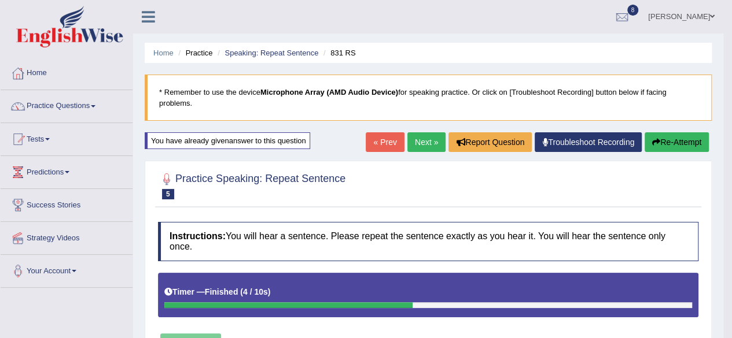
click at [427, 135] on link "Next »" at bounding box center [426, 142] width 38 height 20
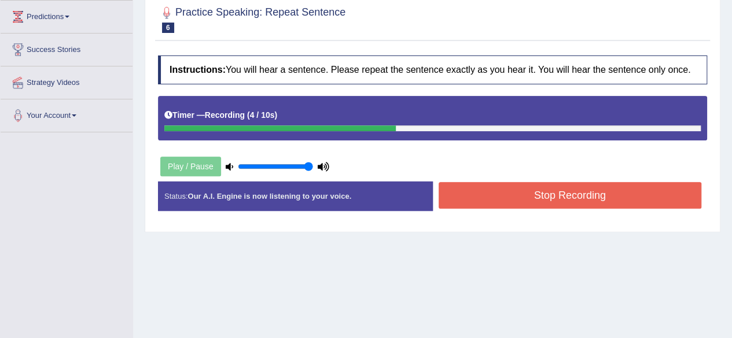
scroll to position [174, 0]
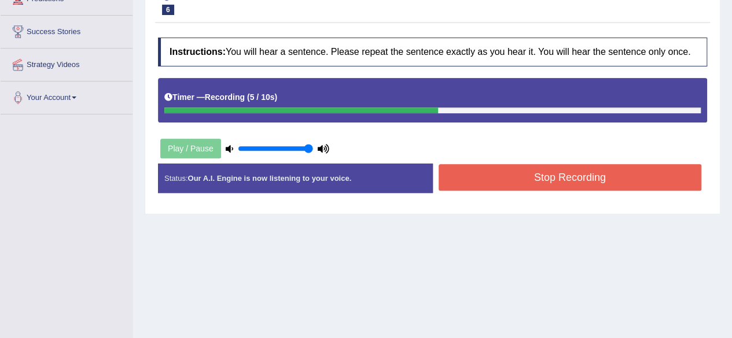
click at [548, 179] on button "Stop Recording" at bounding box center [569, 177] width 263 height 27
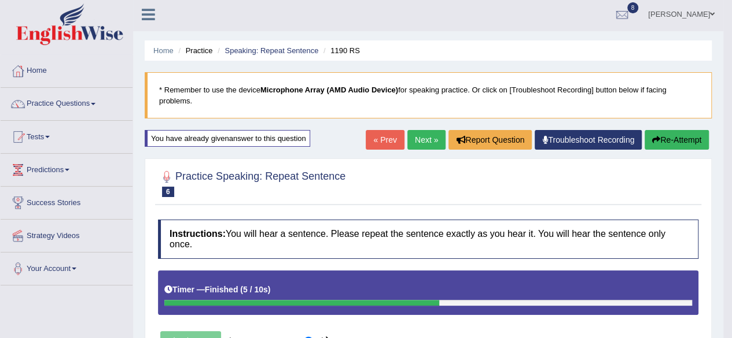
scroll to position [0, 0]
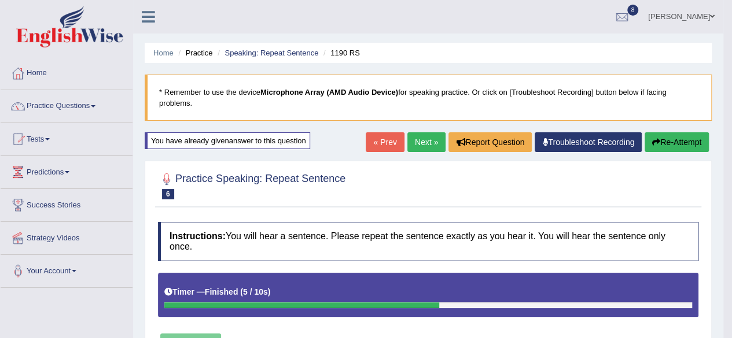
click at [428, 135] on link "Next »" at bounding box center [426, 142] width 38 height 20
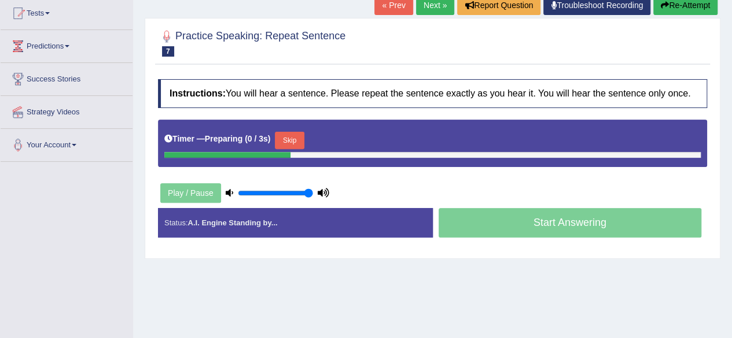
scroll to position [174, 0]
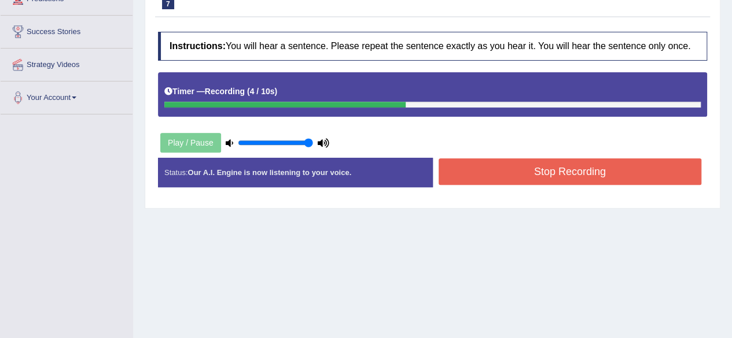
click at [569, 174] on button "Stop Recording" at bounding box center [569, 171] width 263 height 27
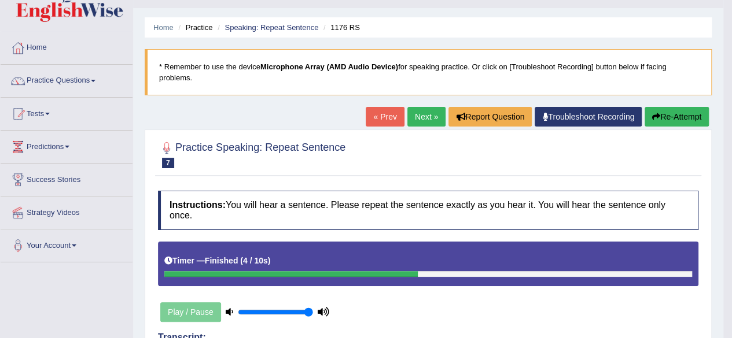
scroll to position [0, 0]
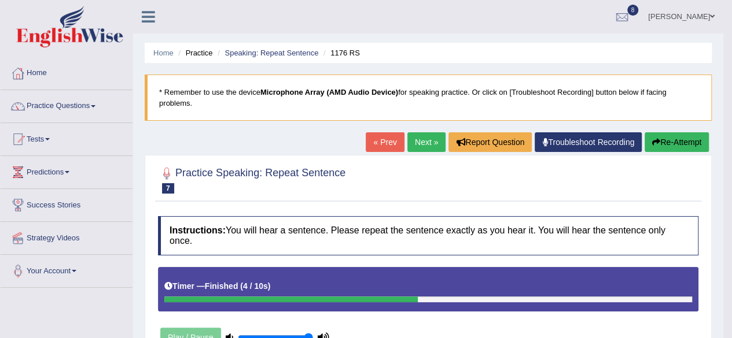
click at [422, 137] on link "Next »" at bounding box center [426, 142] width 38 height 20
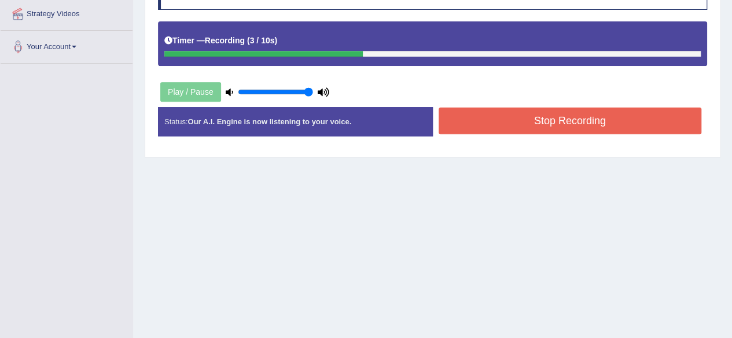
scroll to position [231, 0]
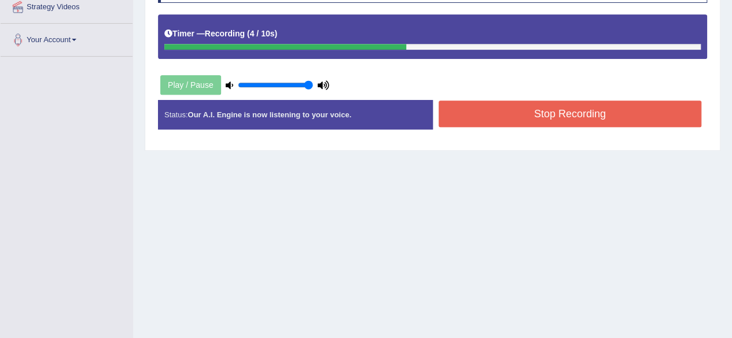
click at [565, 113] on button "Stop Recording" at bounding box center [569, 114] width 263 height 27
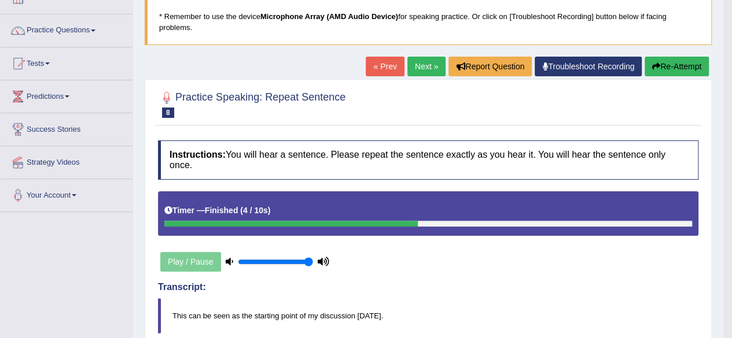
scroll to position [58, 0]
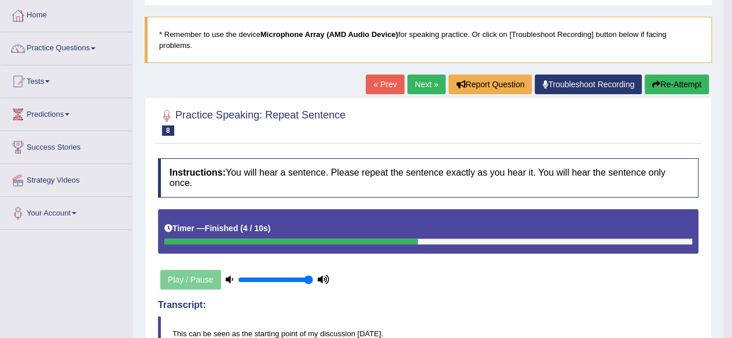
click at [429, 80] on link "Next »" at bounding box center [426, 85] width 38 height 20
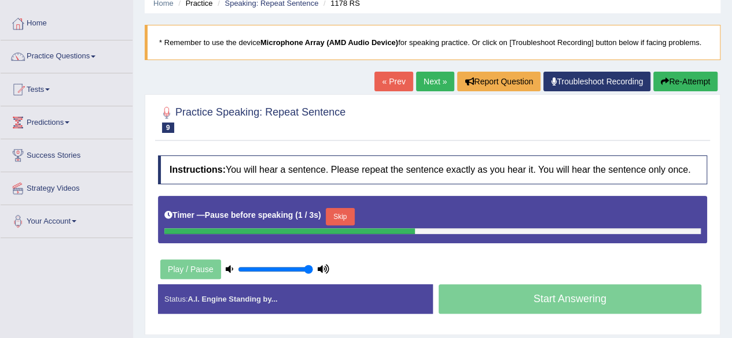
scroll to position [116, 0]
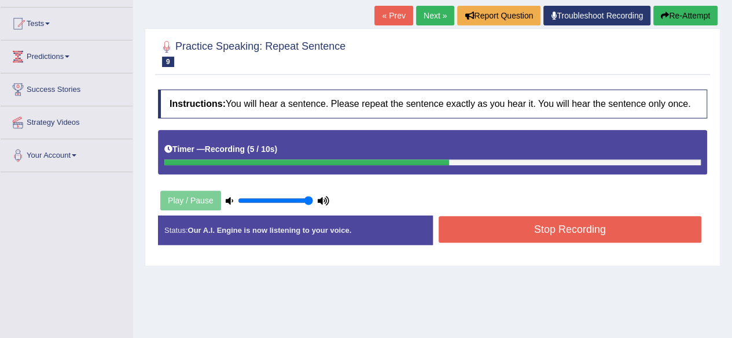
click at [567, 231] on button "Stop Recording" at bounding box center [569, 229] width 263 height 27
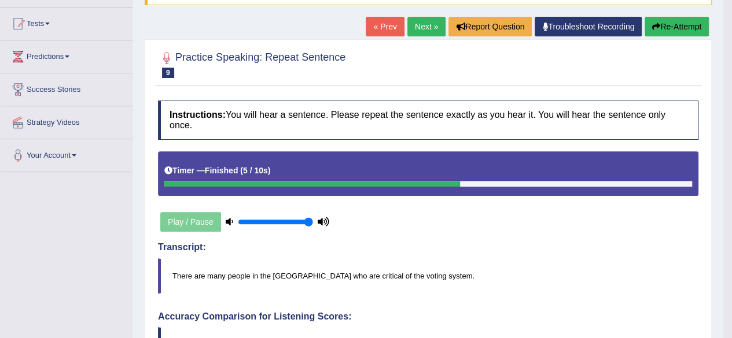
click at [425, 19] on link "Next »" at bounding box center [426, 27] width 38 height 20
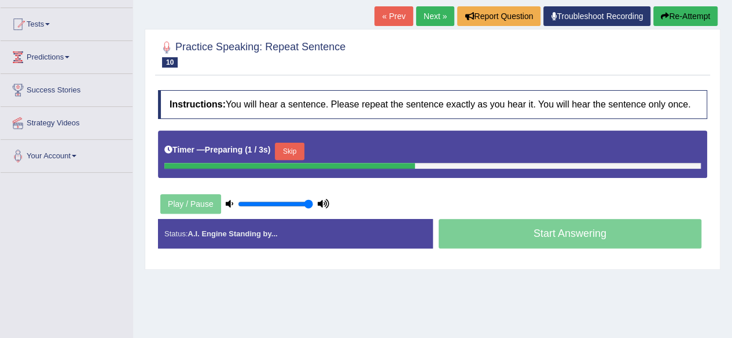
scroll to position [116, 0]
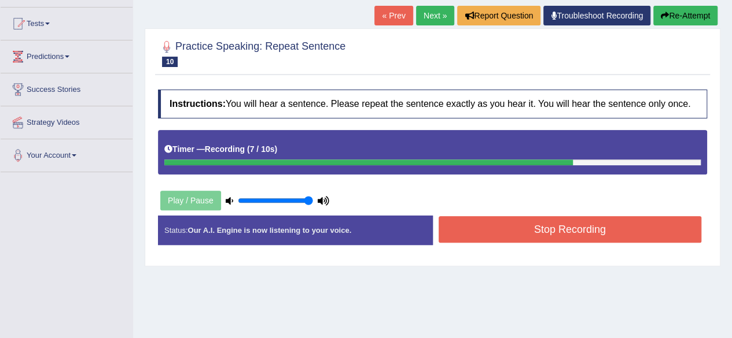
click at [571, 224] on button "Stop Recording" at bounding box center [569, 229] width 263 height 27
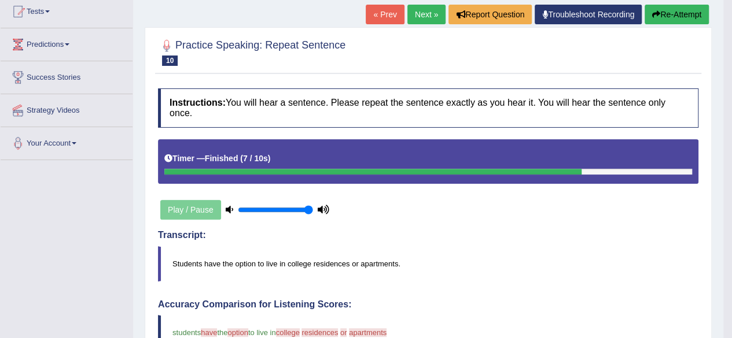
scroll to position [104, 0]
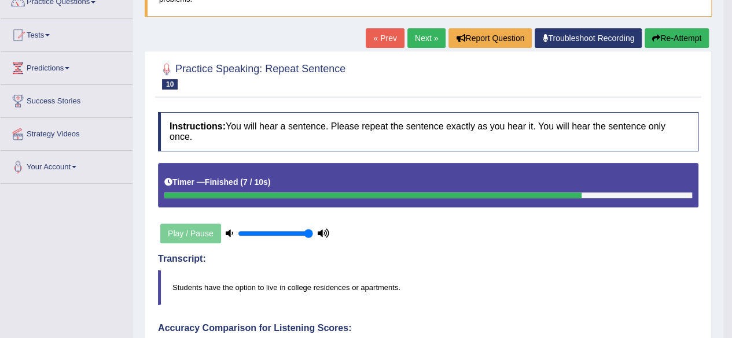
click at [415, 38] on link "Next »" at bounding box center [426, 38] width 38 height 20
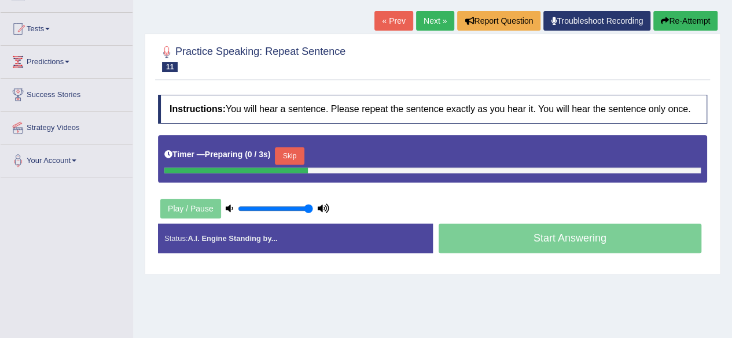
scroll to position [116, 0]
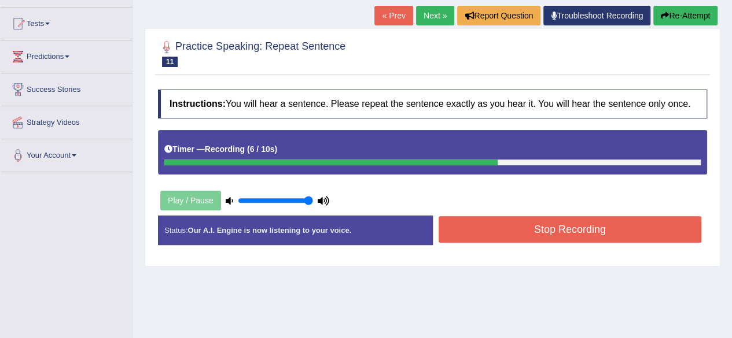
click at [562, 231] on button "Stop Recording" at bounding box center [569, 229] width 263 height 27
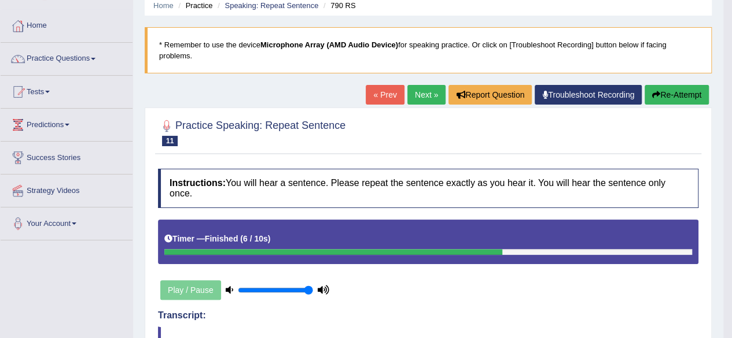
scroll to position [46, 0]
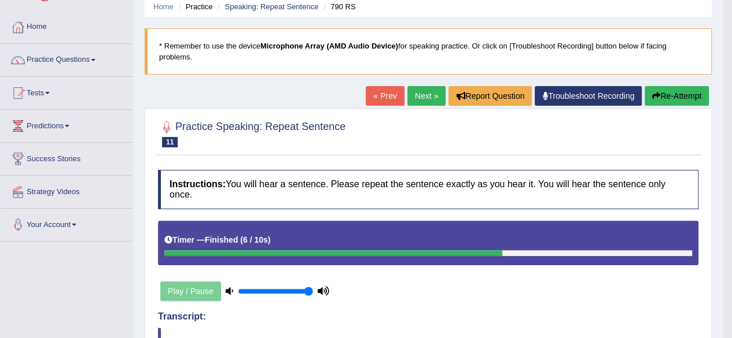
click at [413, 91] on link "Next »" at bounding box center [426, 96] width 38 height 20
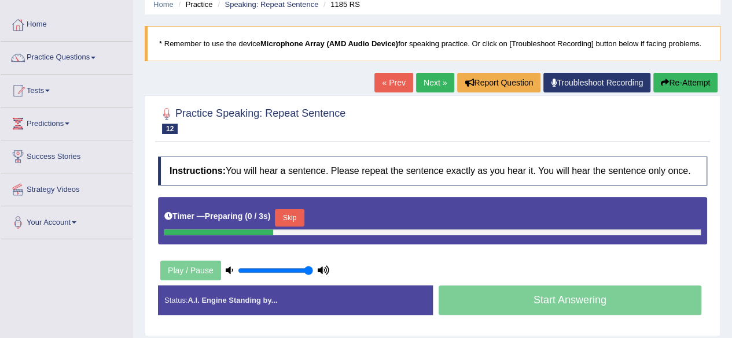
scroll to position [116, 0]
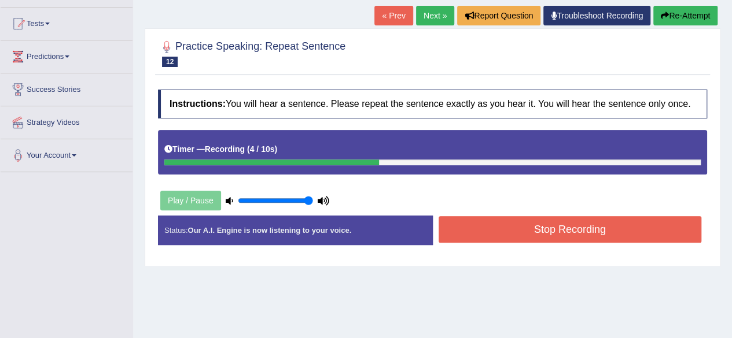
click at [540, 228] on button "Stop Recording" at bounding box center [569, 229] width 263 height 27
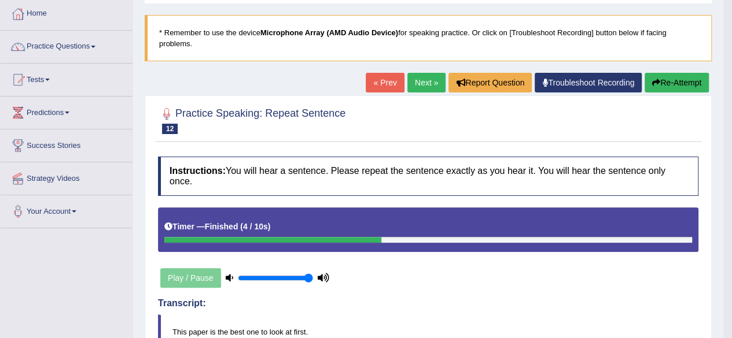
scroll to position [58, 0]
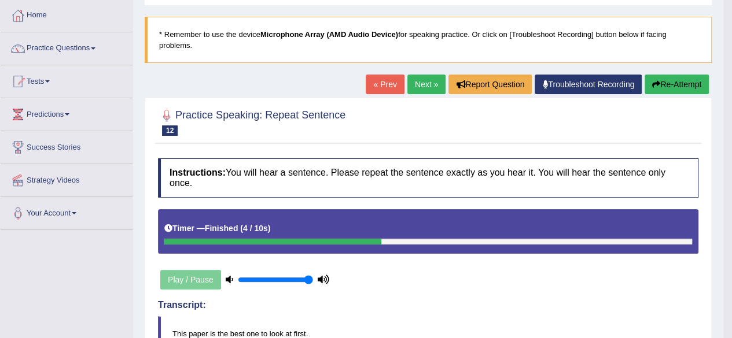
click at [419, 83] on link "Next »" at bounding box center [426, 85] width 38 height 20
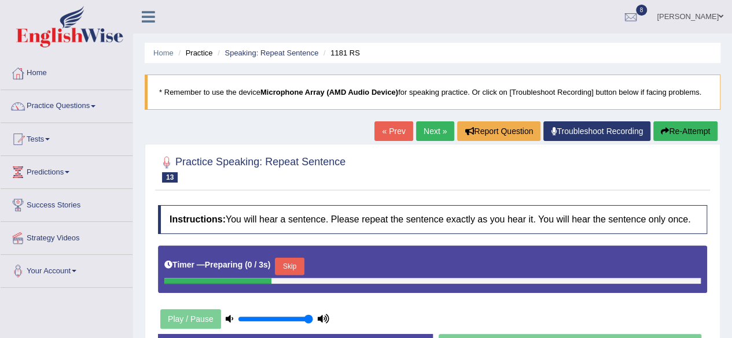
scroll to position [116, 0]
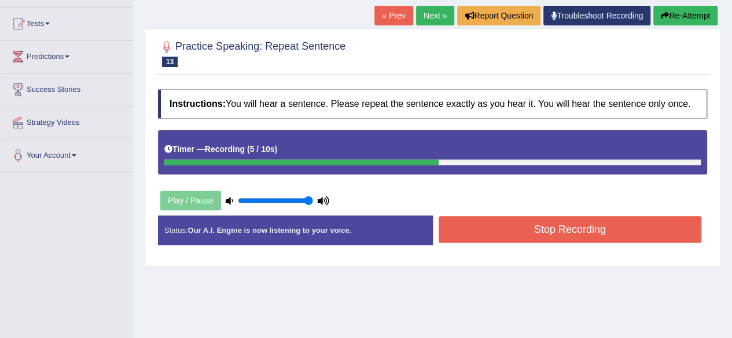
click at [519, 219] on button "Stop Recording" at bounding box center [569, 229] width 263 height 27
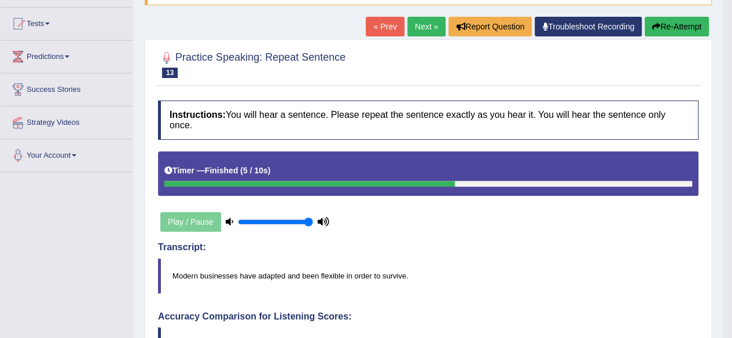
click at [425, 21] on link "Next »" at bounding box center [426, 27] width 38 height 20
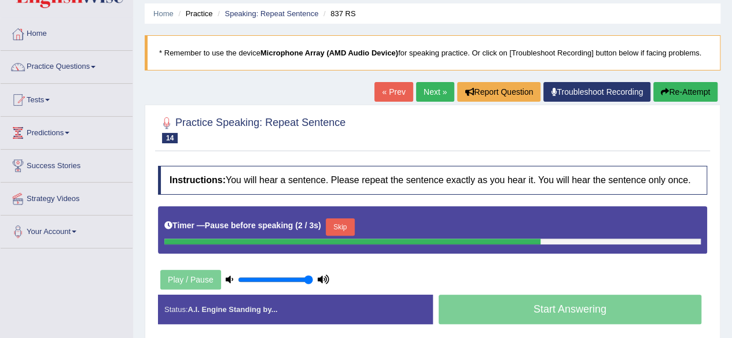
scroll to position [58, 0]
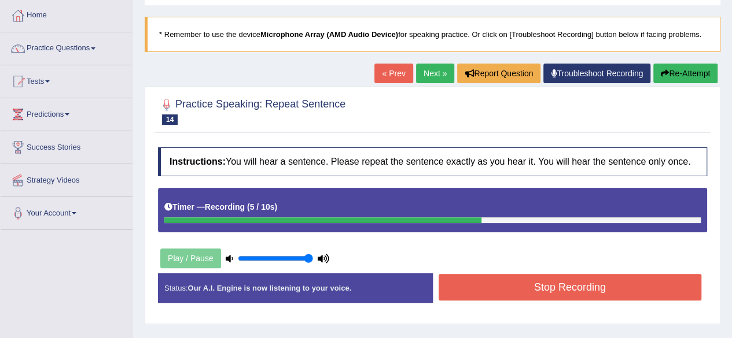
click at [541, 281] on button "Stop Recording" at bounding box center [569, 287] width 263 height 27
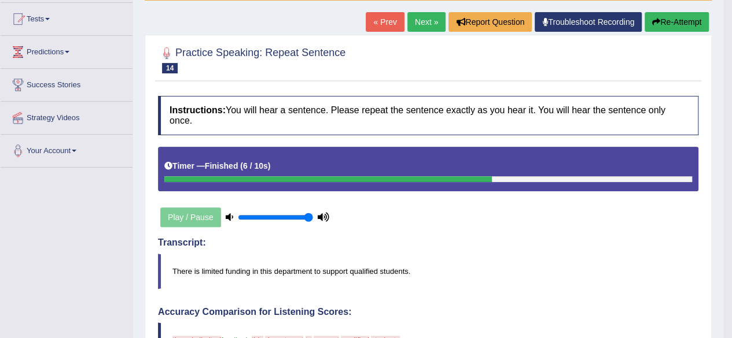
scroll to position [0, 0]
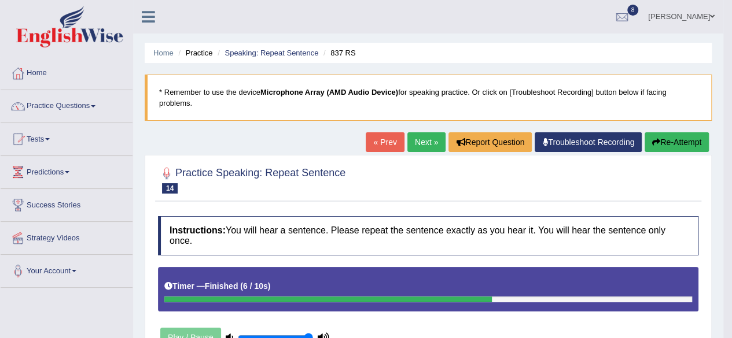
click at [421, 139] on link "Next »" at bounding box center [426, 142] width 38 height 20
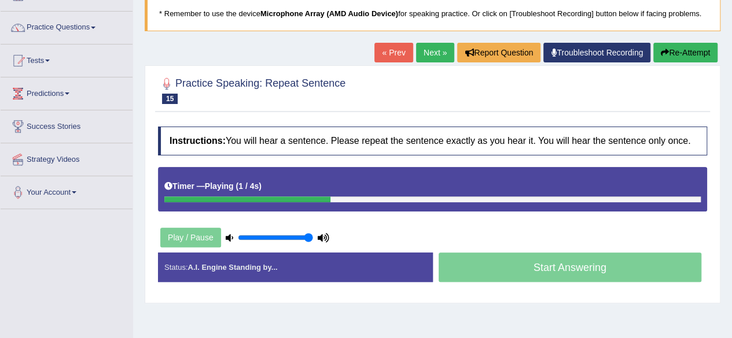
scroll to position [116, 0]
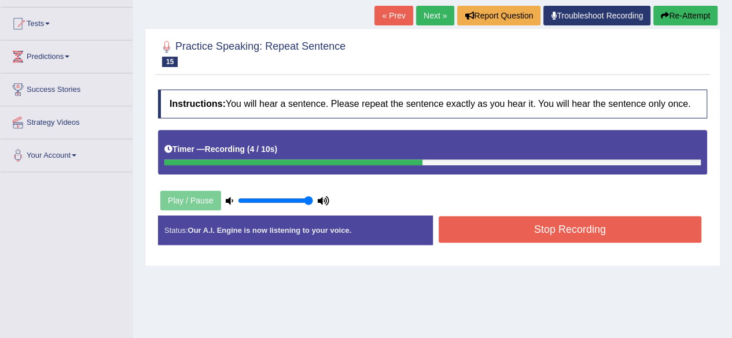
drag, startPoint x: 494, startPoint y: 231, endPoint x: 488, endPoint y: 229, distance: 6.2
click at [493, 230] on button "Stop Recording" at bounding box center [569, 229] width 263 height 27
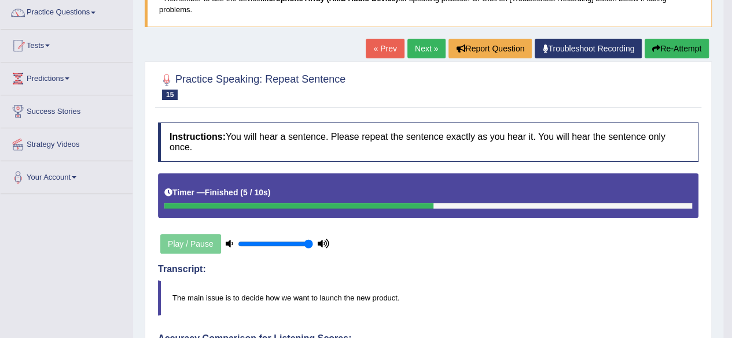
scroll to position [0, 0]
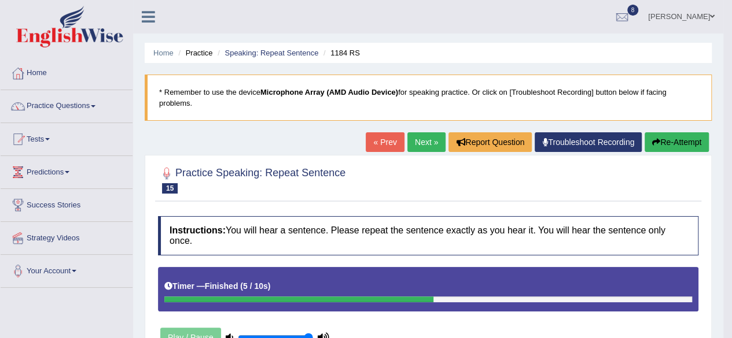
click at [432, 141] on link "Next »" at bounding box center [426, 142] width 38 height 20
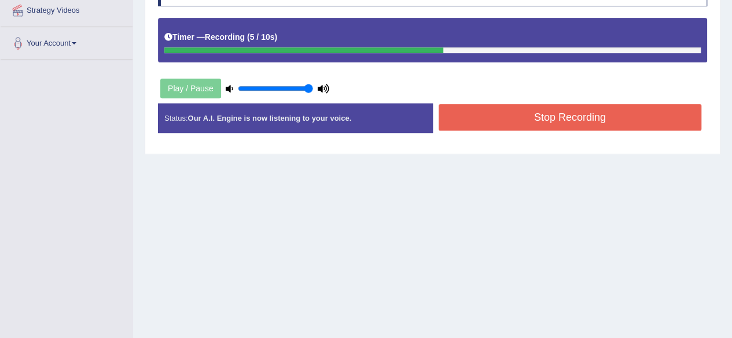
scroll to position [231, 0]
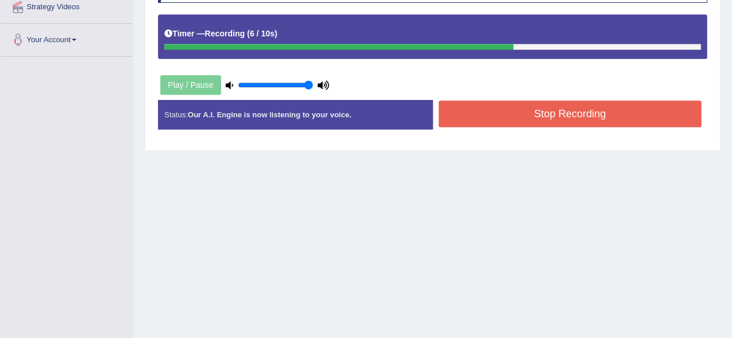
click at [515, 119] on button "Stop Recording" at bounding box center [569, 114] width 263 height 27
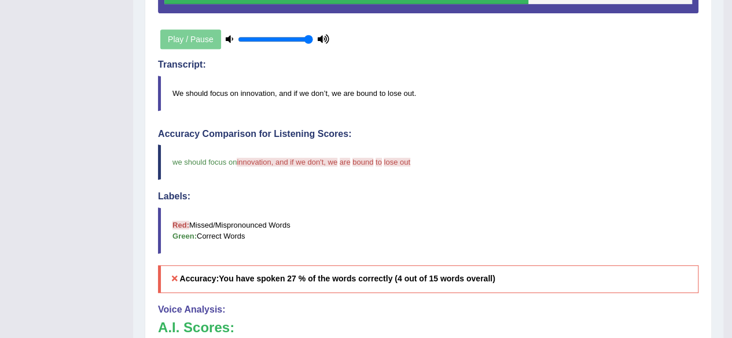
scroll to position [405, 0]
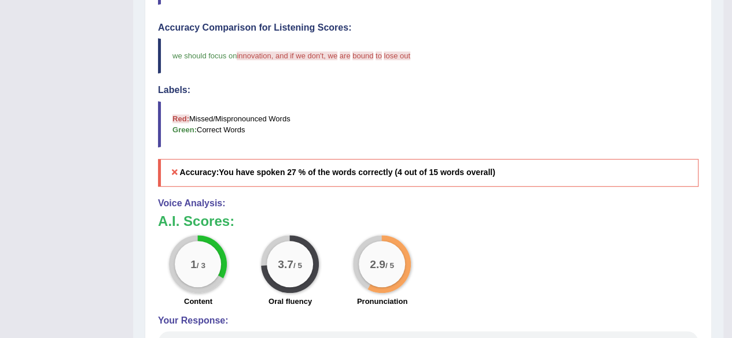
click at [419, 183] on div "Instructions: You will hear a sentence. Please repeat the sentence exactly as y…" at bounding box center [428, 104] width 546 height 596
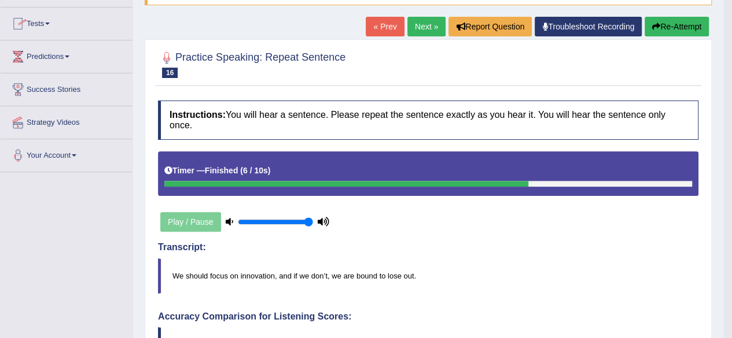
scroll to position [58, 0]
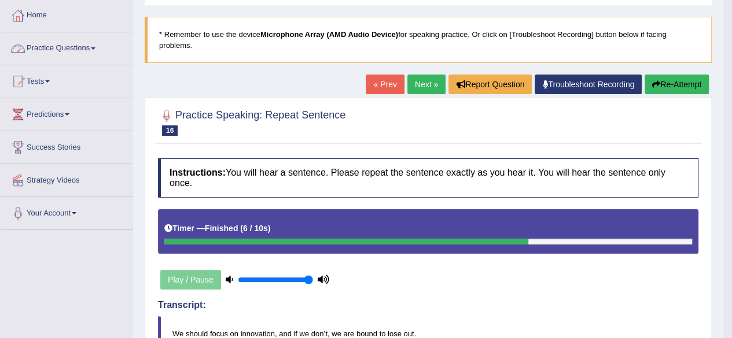
click at [33, 47] on link "Practice Questions" at bounding box center [67, 46] width 132 height 29
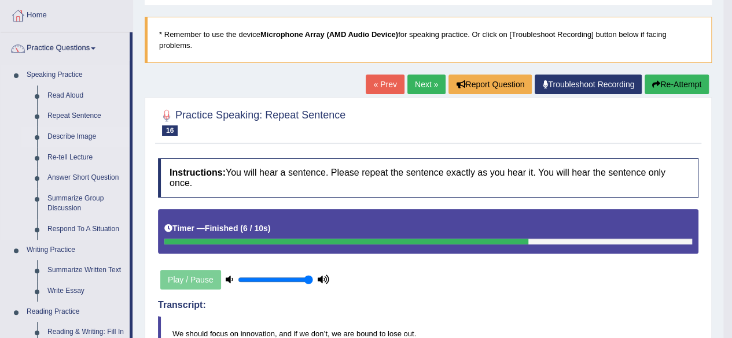
click at [79, 136] on link "Describe Image" at bounding box center [85, 137] width 87 height 21
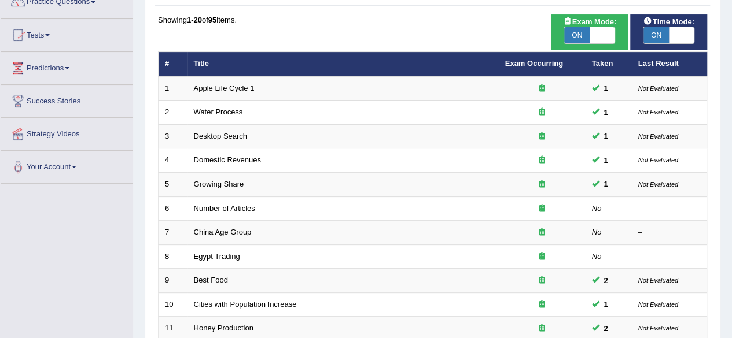
scroll to position [174, 0]
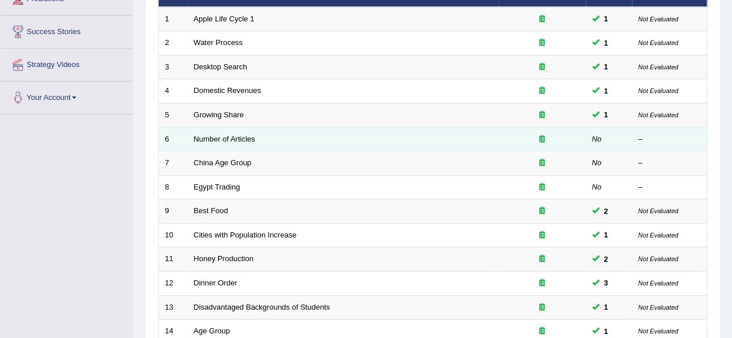
click at [264, 135] on td "Number of Articles" at bounding box center [342, 139] width 311 height 24
click at [249, 139] on link "Number of Articles" at bounding box center [224, 139] width 61 height 9
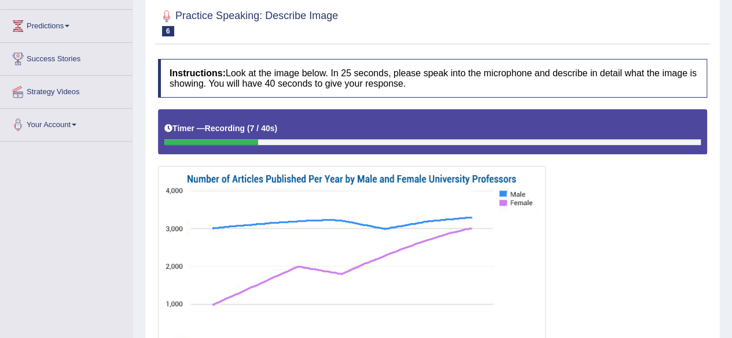
scroll to position [50, 0]
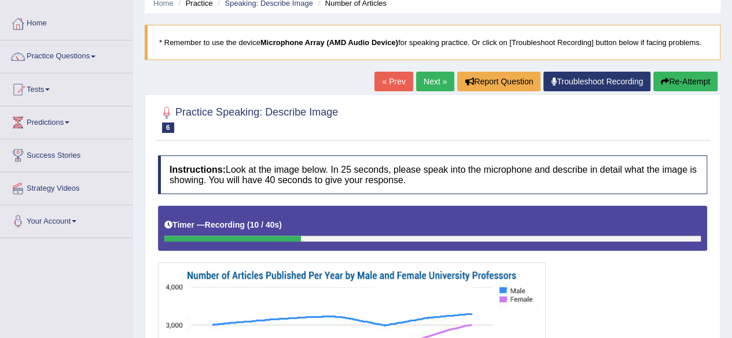
click at [686, 80] on button "Re-Attempt" at bounding box center [685, 82] width 64 height 20
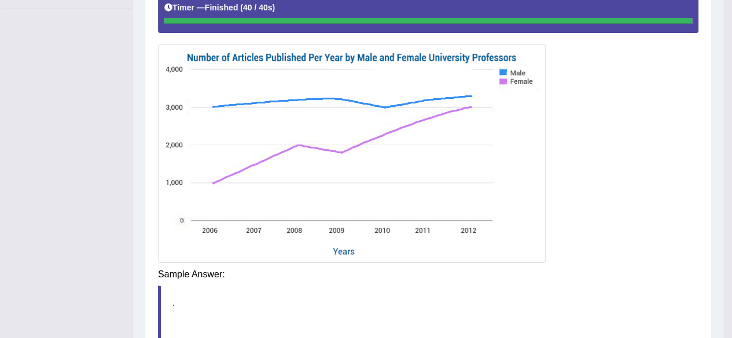
scroll to position [281, 0]
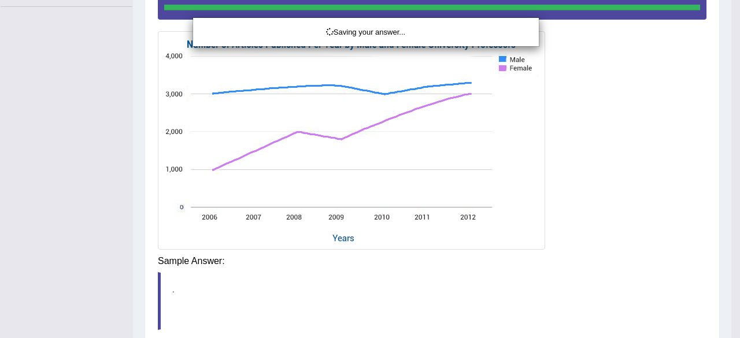
drag, startPoint x: 505, startPoint y: 274, endPoint x: 501, endPoint y: 279, distance: 7.1
click at [505, 274] on div "Saving your answer..." at bounding box center [370, 169] width 740 height 338
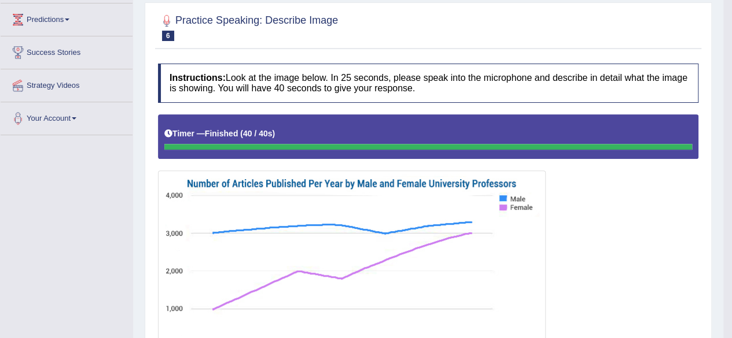
scroll to position [61, 0]
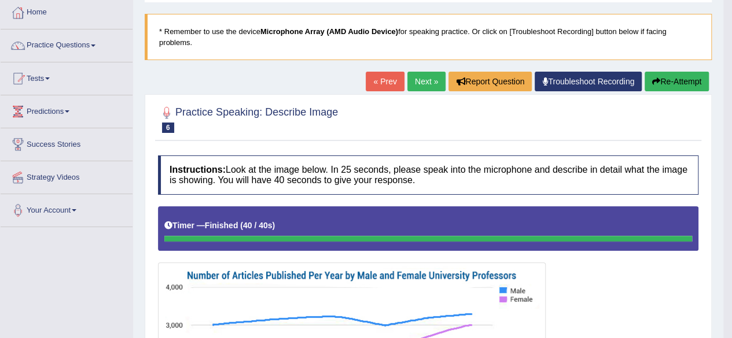
click at [416, 82] on link "Next »" at bounding box center [426, 82] width 38 height 20
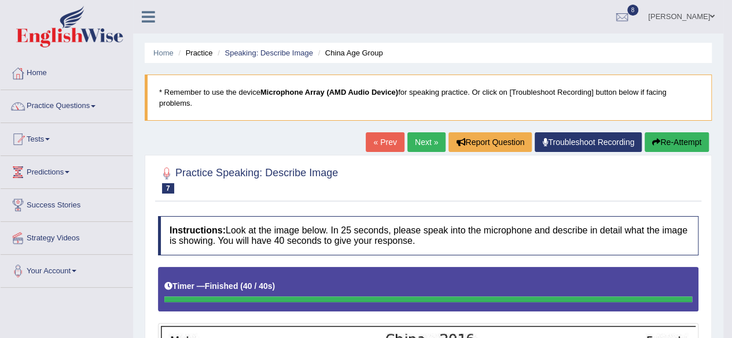
click at [430, 142] on link "Next »" at bounding box center [426, 142] width 38 height 20
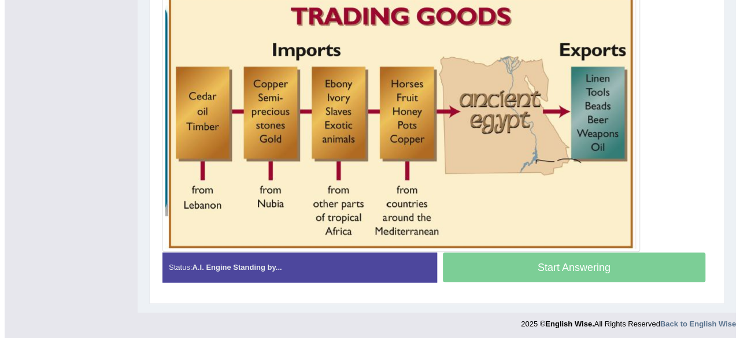
scroll to position [268, 0]
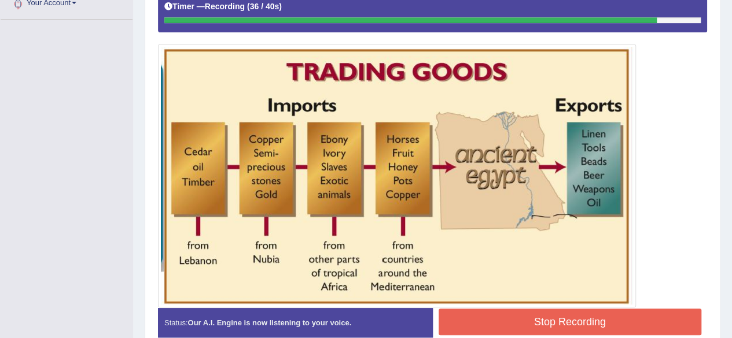
click at [555, 325] on button "Stop Recording" at bounding box center [569, 322] width 263 height 27
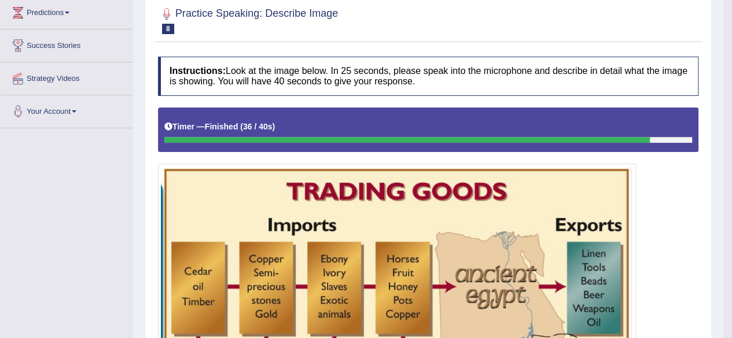
scroll to position [114, 0]
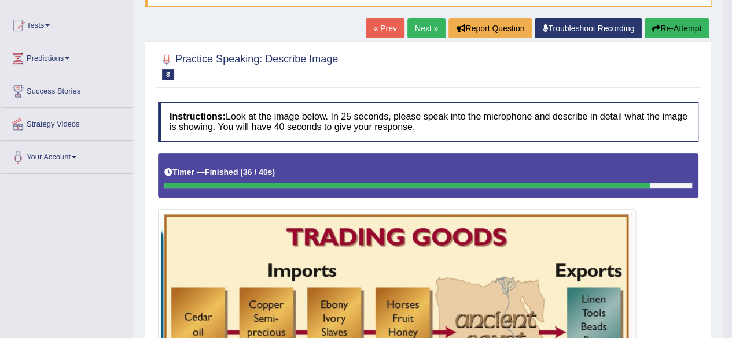
click at [418, 31] on link "Next »" at bounding box center [426, 29] width 38 height 20
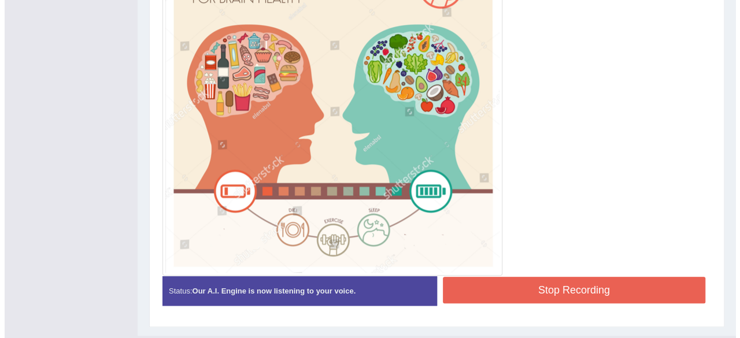
scroll to position [407, 0]
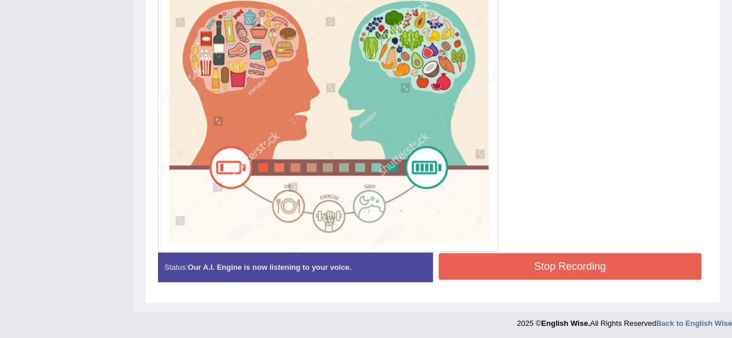
click at [532, 259] on button "Stop Recording" at bounding box center [569, 266] width 263 height 27
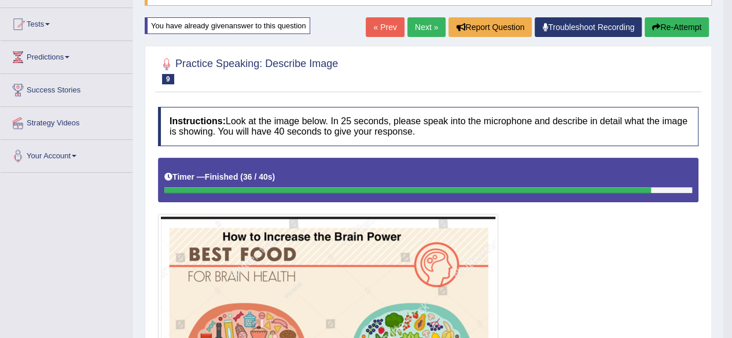
scroll to position [73, 0]
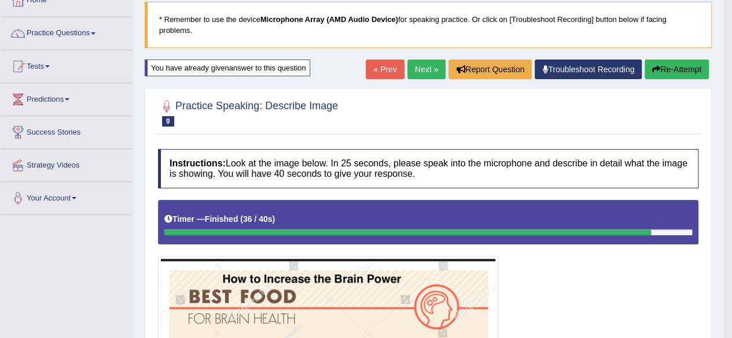
click at [426, 68] on link "Next »" at bounding box center [426, 70] width 38 height 20
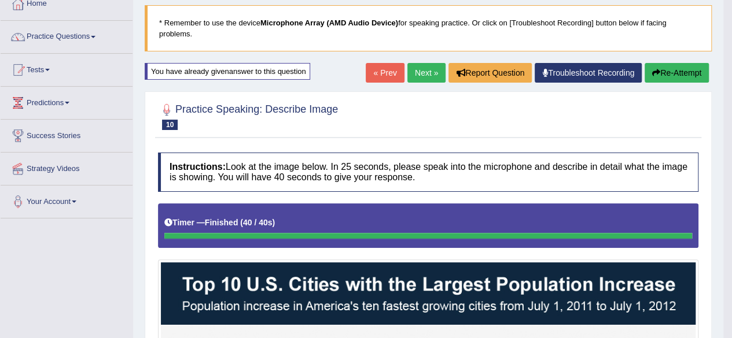
scroll to position [61, 0]
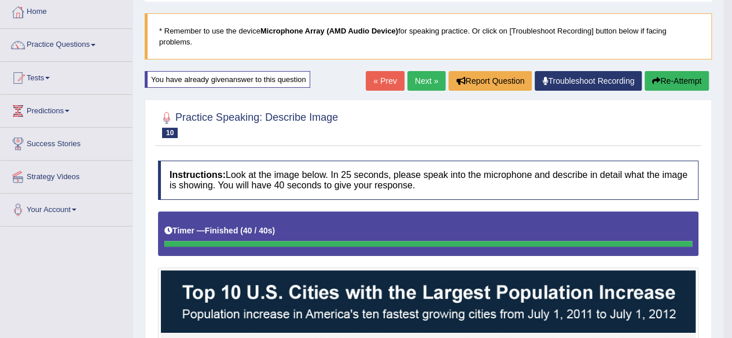
click at [422, 80] on link "Next »" at bounding box center [426, 81] width 38 height 20
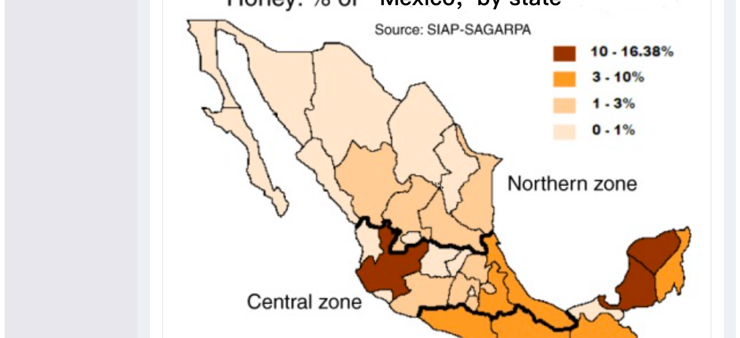
scroll to position [481, 0]
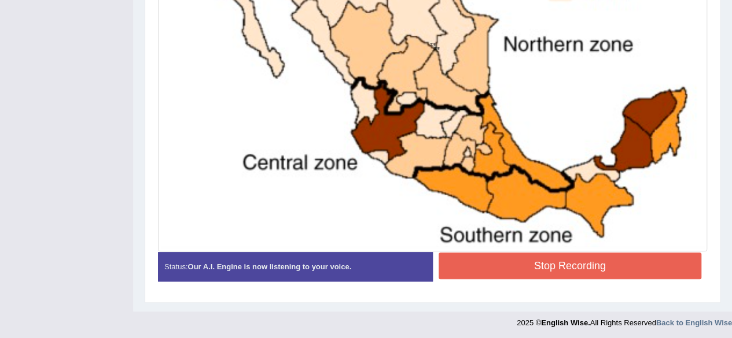
click at [537, 262] on button "Stop Recording" at bounding box center [569, 266] width 263 height 27
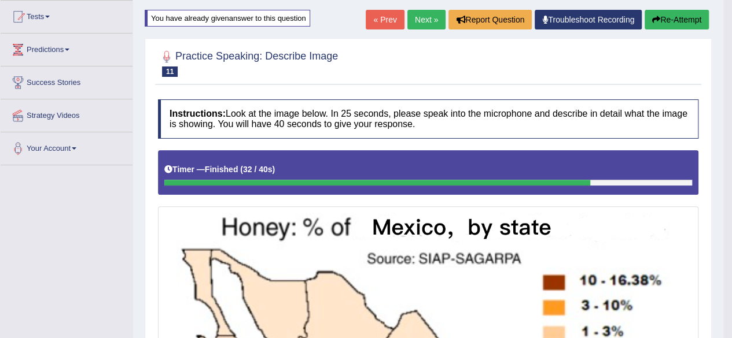
scroll to position [87, 0]
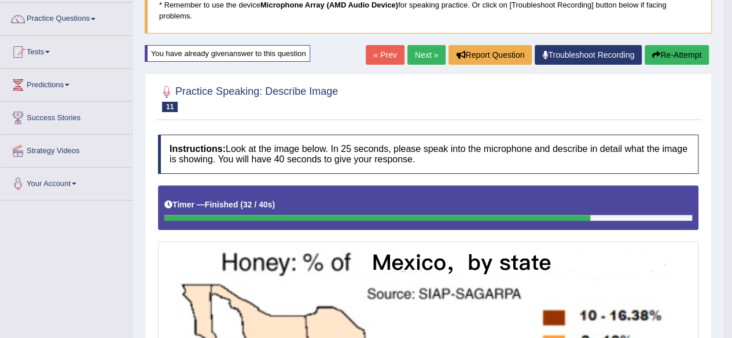
click at [423, 59] on link "Next »" at bounding box center [426, 55] width 38 height 20
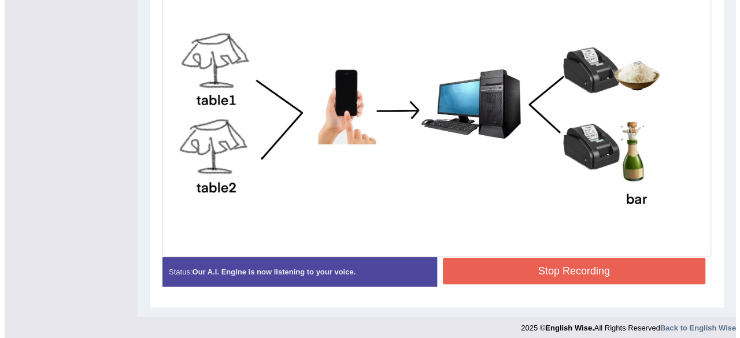
scroll to position [348, 0]
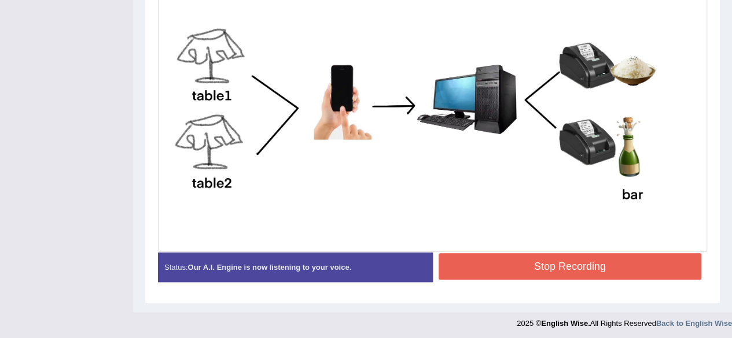
click at [507, 260] on button "Stop Recording" at bounding box center [569, 266] width 263 height 27
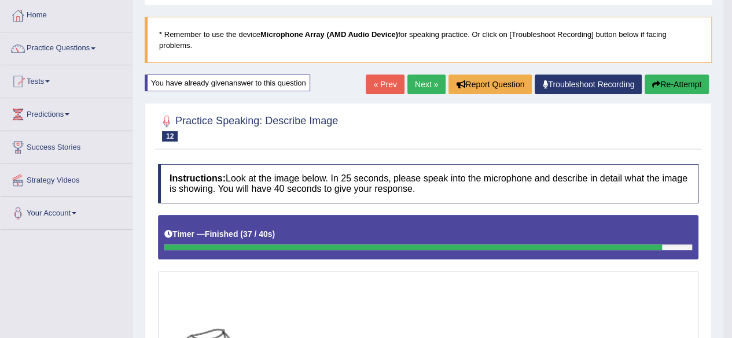
scroll to position [10, 0]
